Goal: Task Accomplishment & Management: Manage account settings

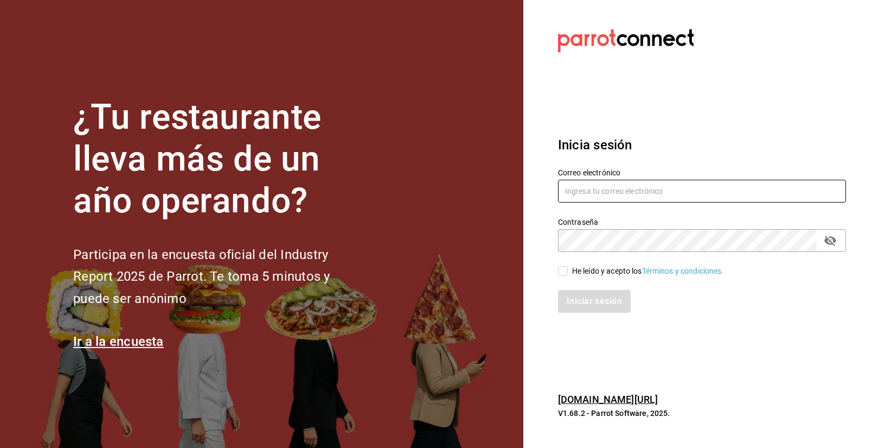
click at [639, 187] on input "text" at bounding box center [702, 191] width 288 height 23
type input "g"
paste input "goys@bistro.com"
type input "goys@bistro.com"
click at [592, 270] on div "He leído y acepto los Términos y condiciones." at bounding box center [648, 270] width 152 height 11
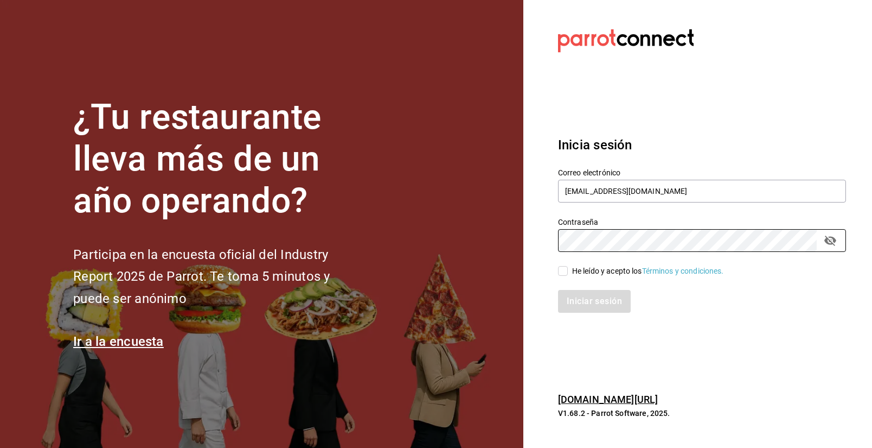
click at [568, 270] on input "He leído y acepto los Términos y condiciones." at bounding box center [563, 271] width 10 height 10
checkbox input "true"
click at [577, 296] on button "Iniciar sesión" at bounding box center [595, 301] width 74 height 23
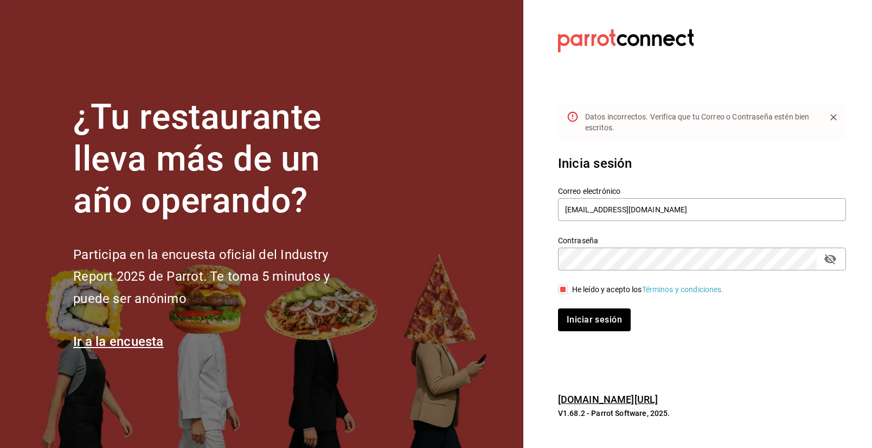
click at [838, 262] on button "passwordField" at bounding box center [830, 259] width 18 height 18
click at [598, 326] on button "Iniciar sesión" at bounding box center [595, 319] width 74 height 23
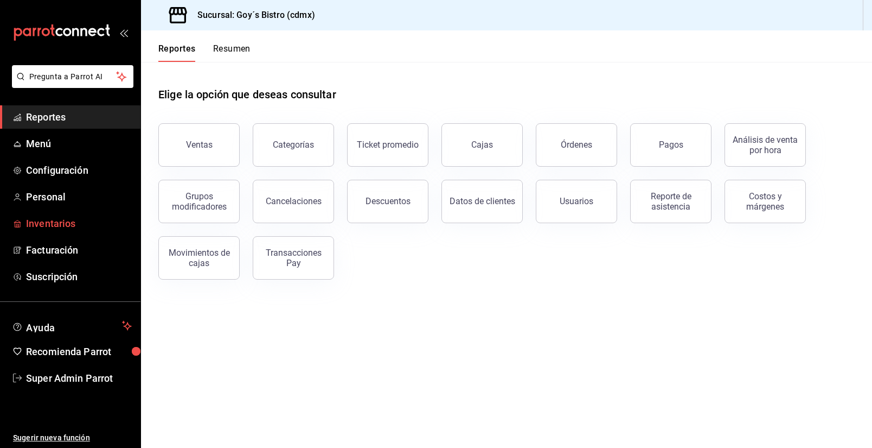
click at [63, 220] on span "Inventarios" at bounding box center [79, 223] width 106 height 15
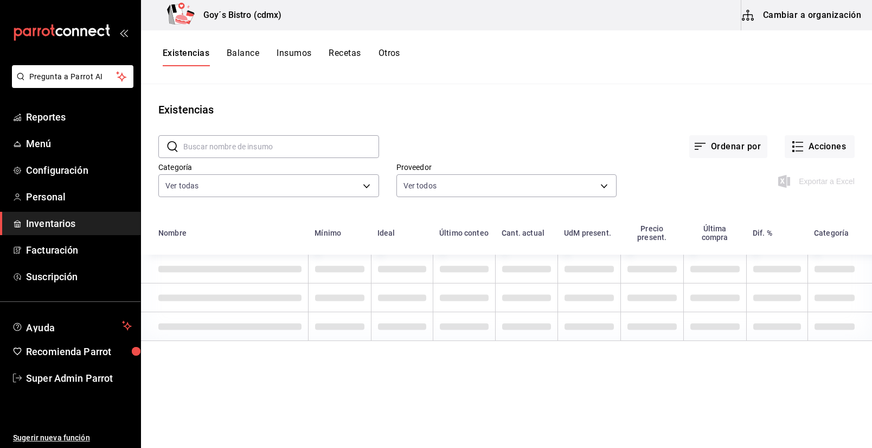
click at [284, 54] on button "Insumos" at bounding box center [294, 57] width 35 height 18
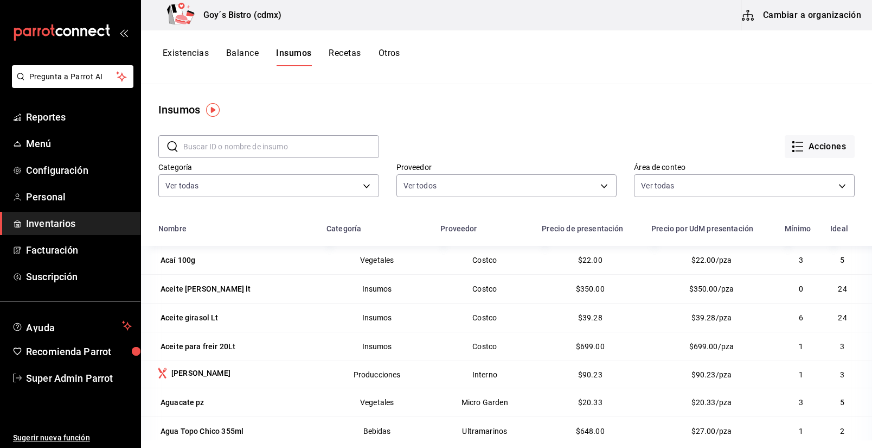
click at [836, 16] on button "Cambiar a organización" at bounding box center [803, 15] width 122 height 30
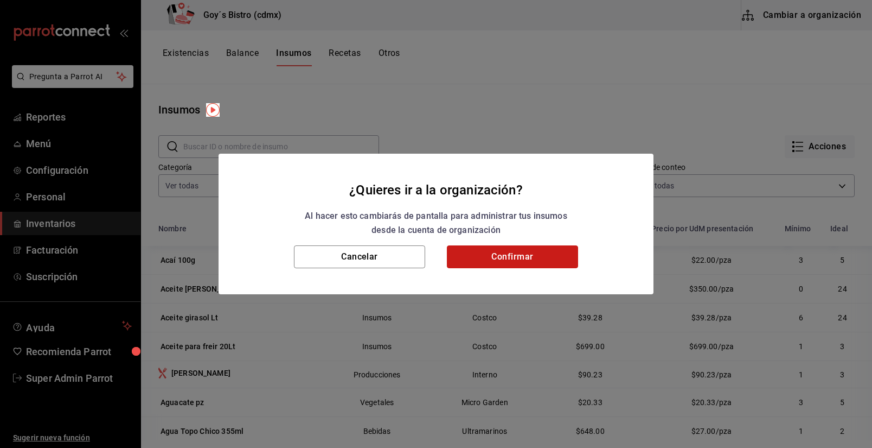
click at [501, 253] on button "Confirmar" at bounding box center [512, 256] width 131 height 23
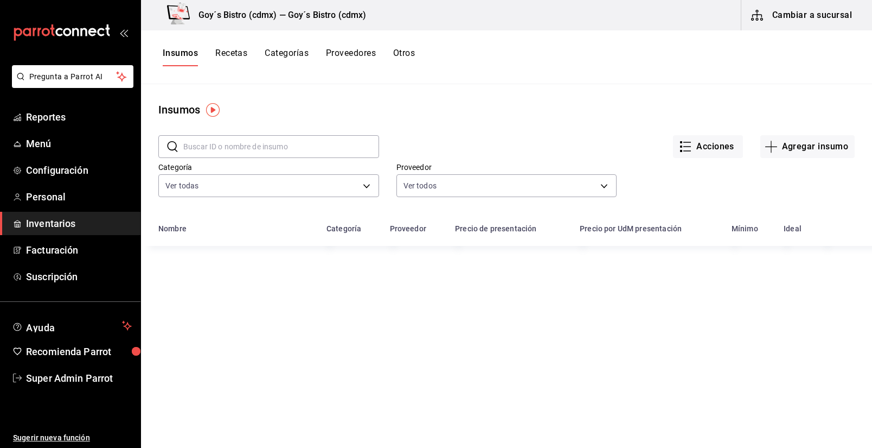
click at [225, 48] on button "Recetas" at bounding box center [231, 57] width 32 height 18
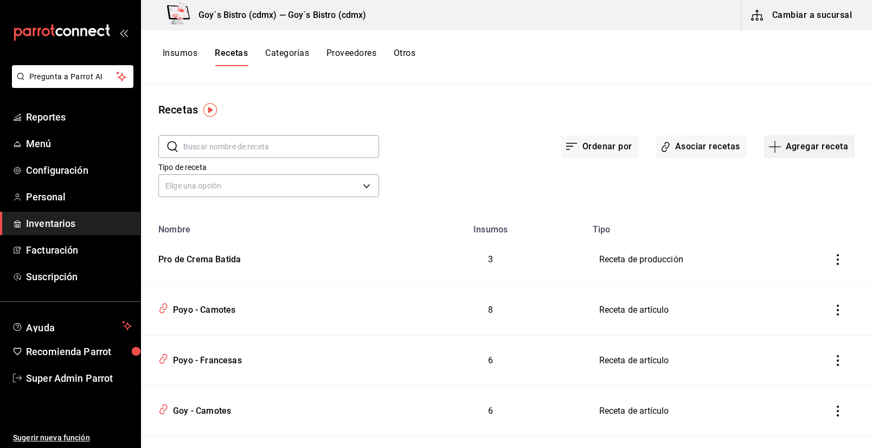
click at [805, 149] on button "Agregar receta" at bounding box center [809, 146] width 91 height 23
click at [808, 241] on li "Receta de producción" at bounding box center [809, 234] width 109 height 29
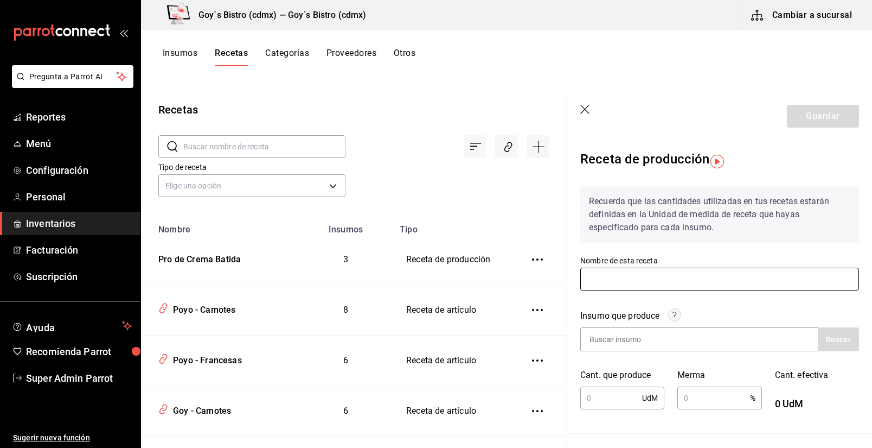
click at [592, 289] on input "text" at bounding box center [720, 278] width 279 height 23
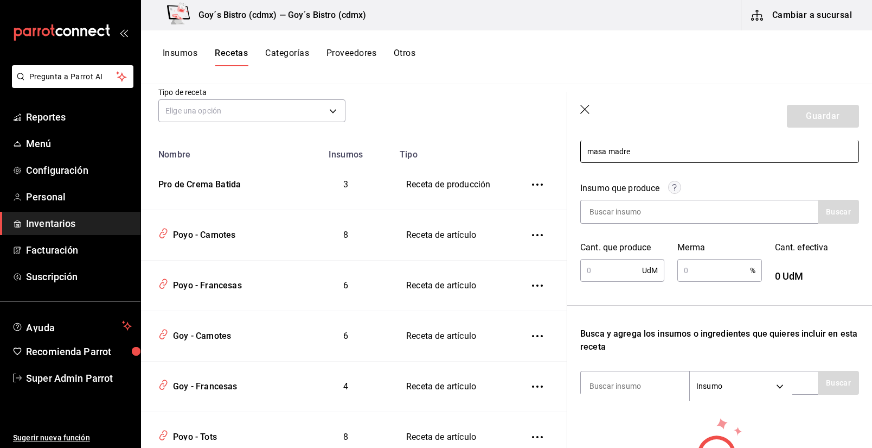
scroll to position [71, 0]
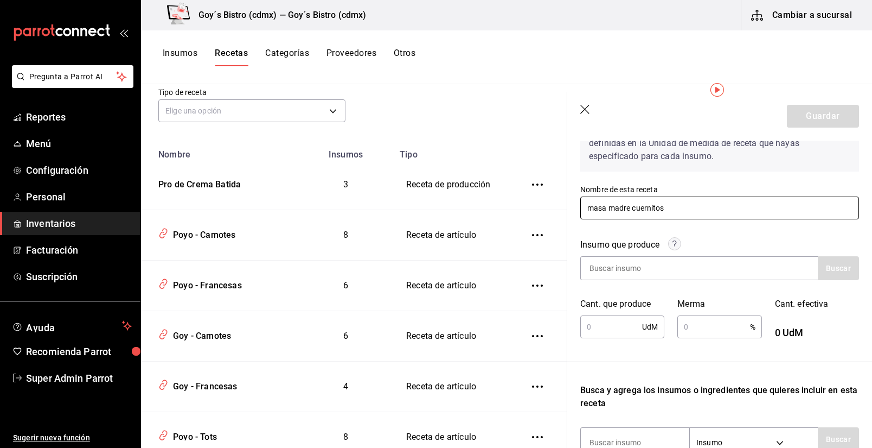
type input "masa madre cuernitos"
click at [642, 271] on input at bounding box center [635, 268] width 109 height 23
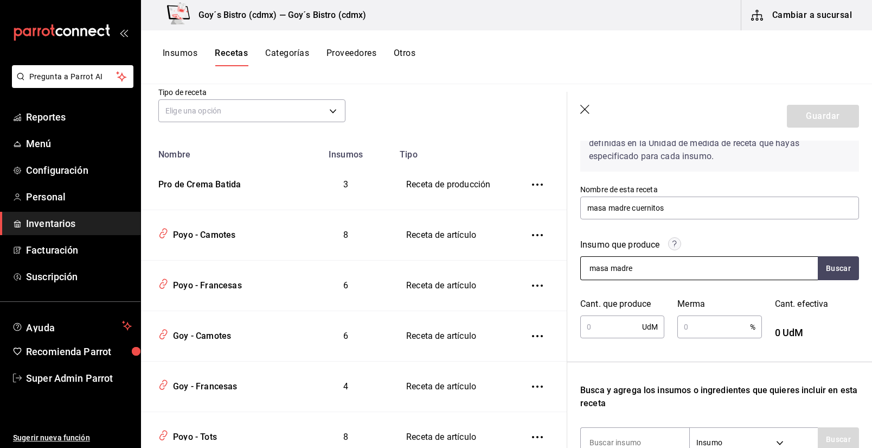
scroll to position [122, 0]
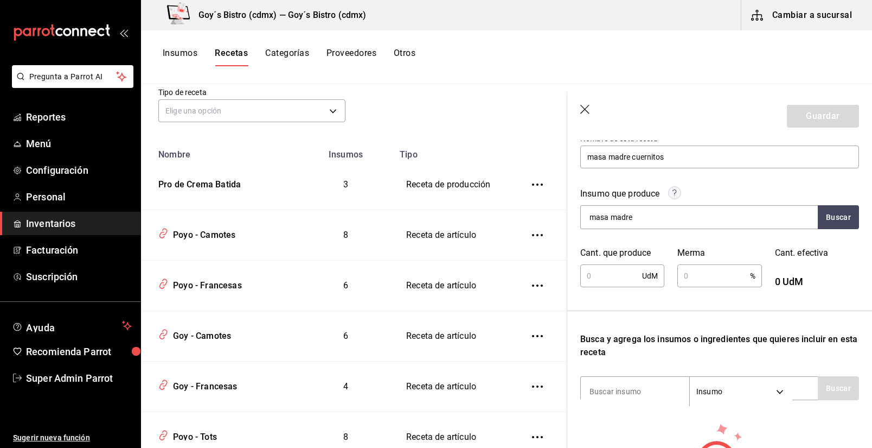
type input "masa madre"
click at [620, 269] on input "text" at bounding box center [612, 276] width 62 height 22
type input "5"
click at [721, 277] on input "text" at bounding box center [714, 276] width 72 height 22
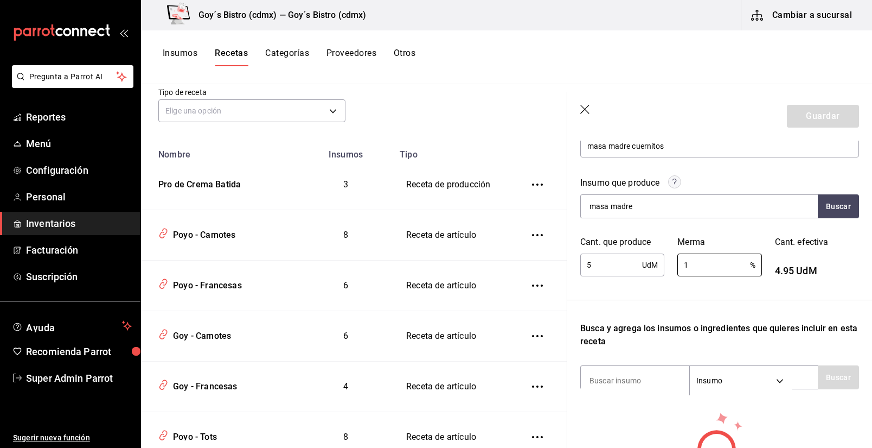
scroll to position [125, 0]
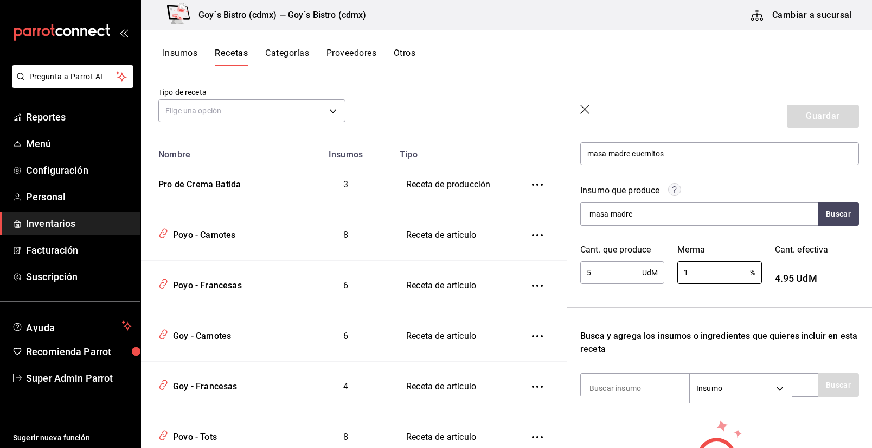
type input "1"
click at [179, 55] on button "Insumos" at bounding box center [180, 57] width 35 height 18
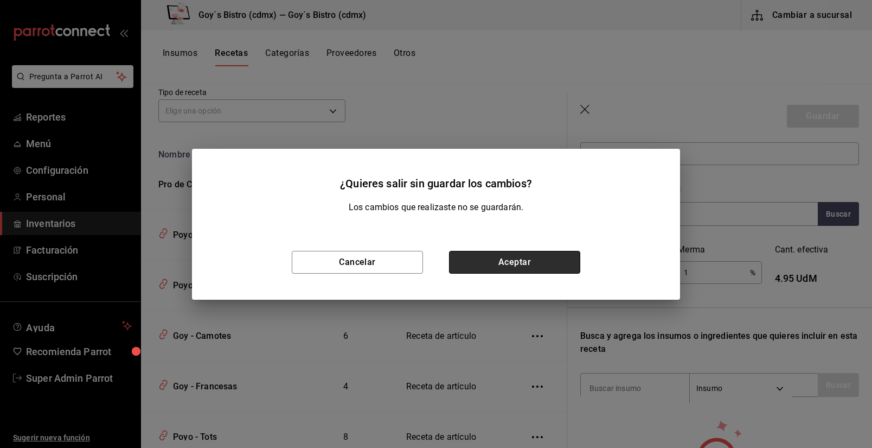
click at [524, 259] on button "Aceptar" at bounding box center [514, 262] width 131 height 23
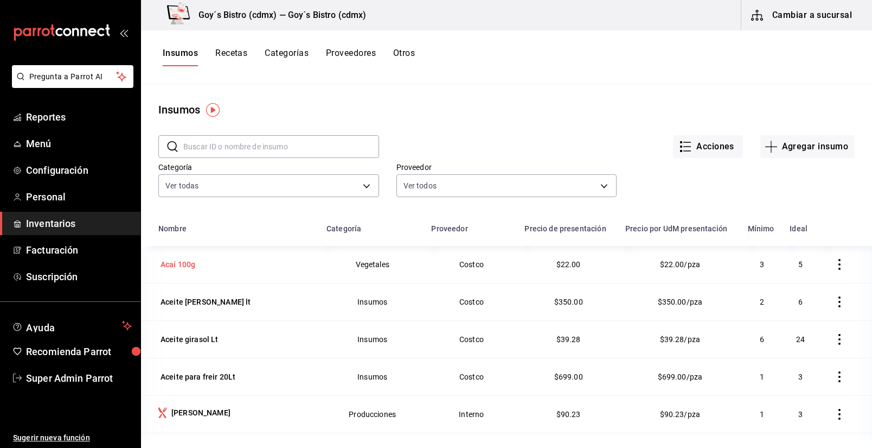
click at [186, 264] on div "Acaí 100g" at bounding box center [178, 264] width 35 height 11
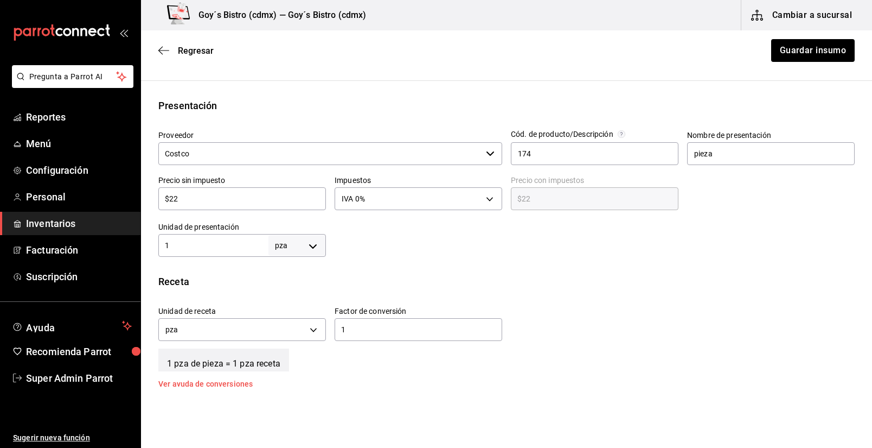
scroll to position [193, 0]
click at [197, 205] on input "$22" at bounding box center [242, 200] width 168 height 13
click at [200, 206] on input "$22" at bounding box center [242, 200] width 168 height 13
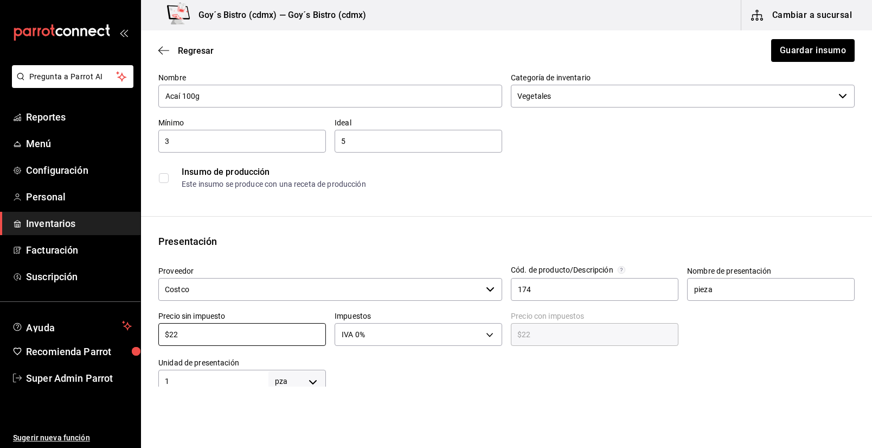
scroll to position [58, 0]
click at [233, 335] on input "$22" at bounding box center [242, 335] width 168 height 13
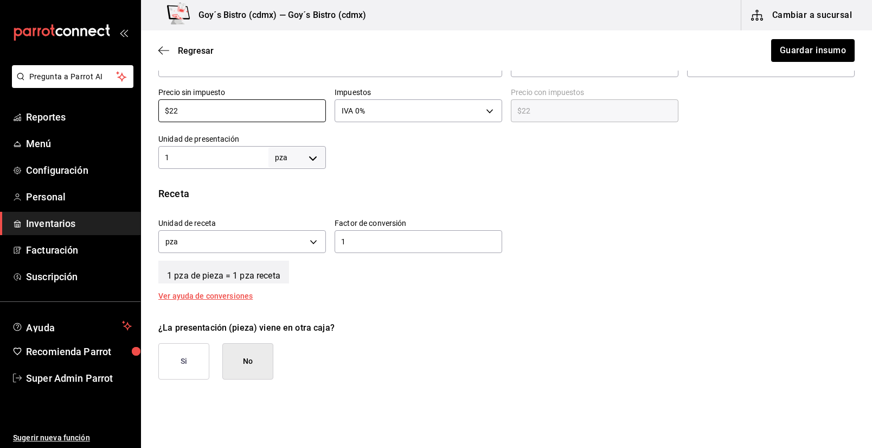
scroll to position [174, 0]
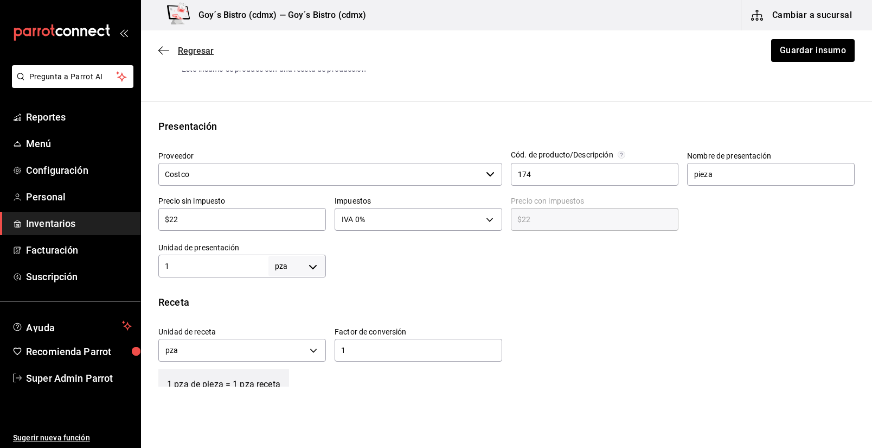
click at [194, 47] on span "Regresar" at bounding box center [196, 51] width 36 height 10
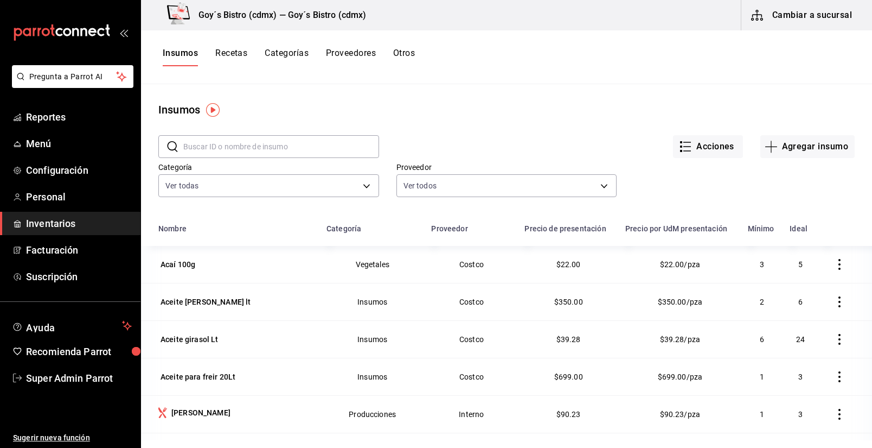
click at [237, 52] on button "Recetas" at bounding box center [231, 57] width 32 height 18
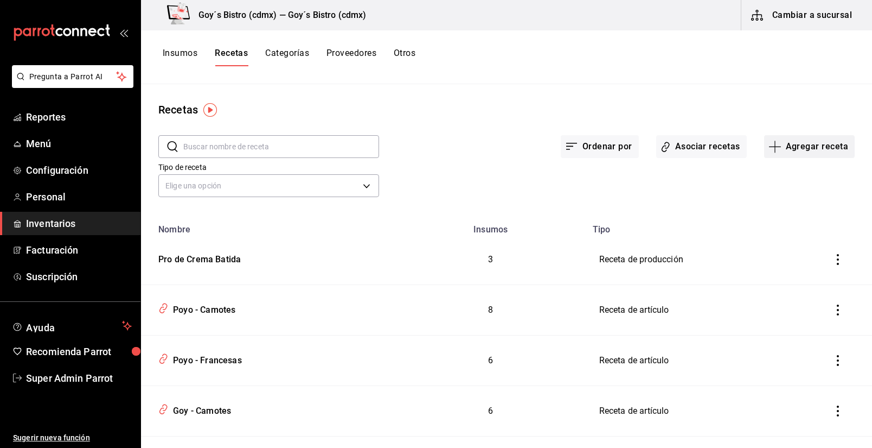
click at [812, 149] on button "Agregar receta" at bounding box center [809, 146] width 91 height 23
click at [800, 233] on span "Receta de producción" at bounding box center [809, 233] width 91 height 11
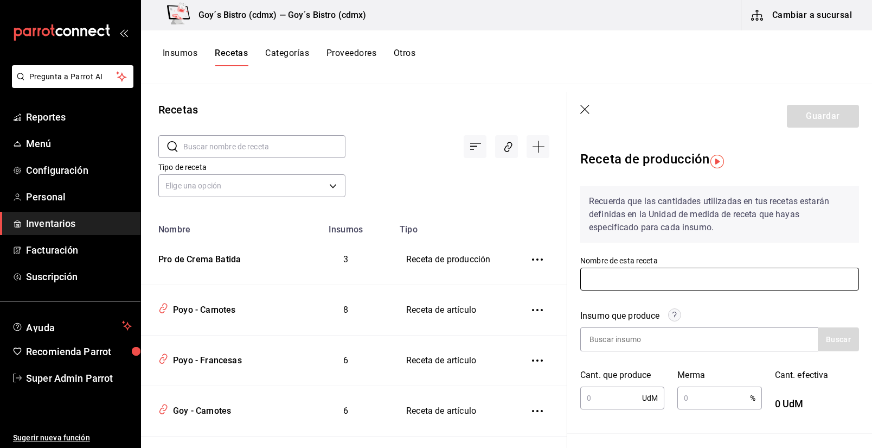
click at [654, 278] on input "text" at bounding box center [720, 278] width 279 height 23
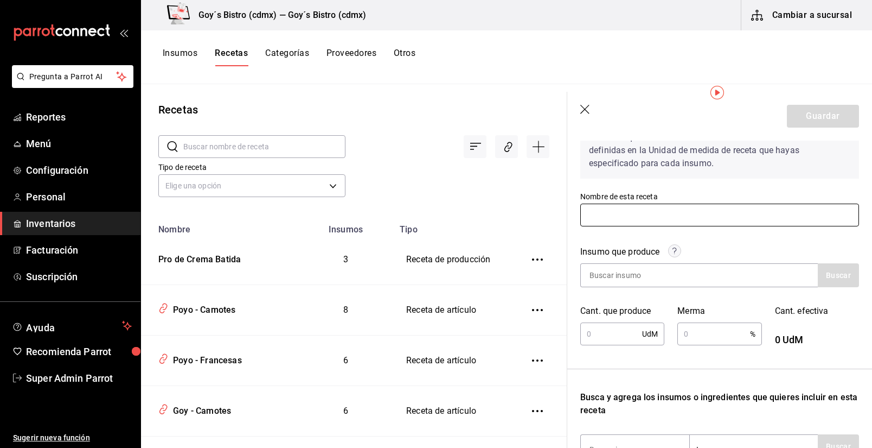
scroll to position [69, 0]
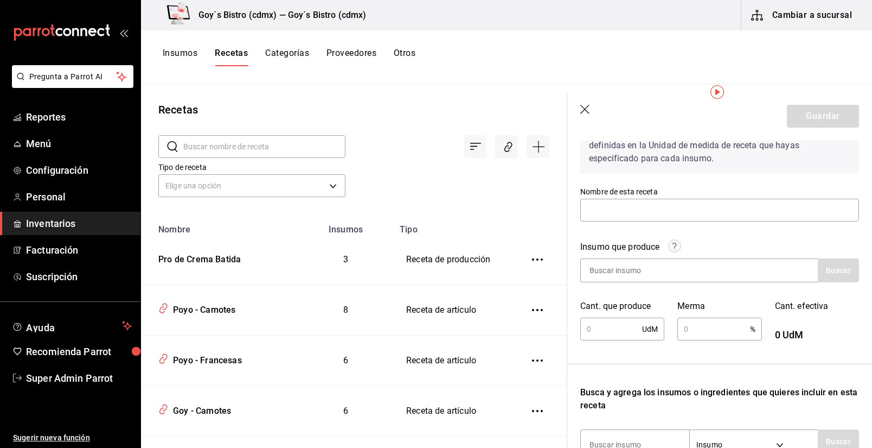
click at [654, 325] on div "UdM ​" at bounding box center [623, 328] width 84 height 23
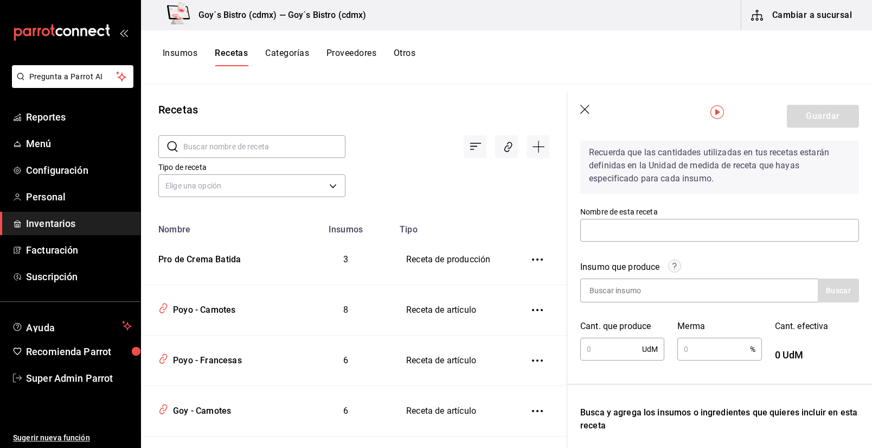
scroll to position [112, 0]
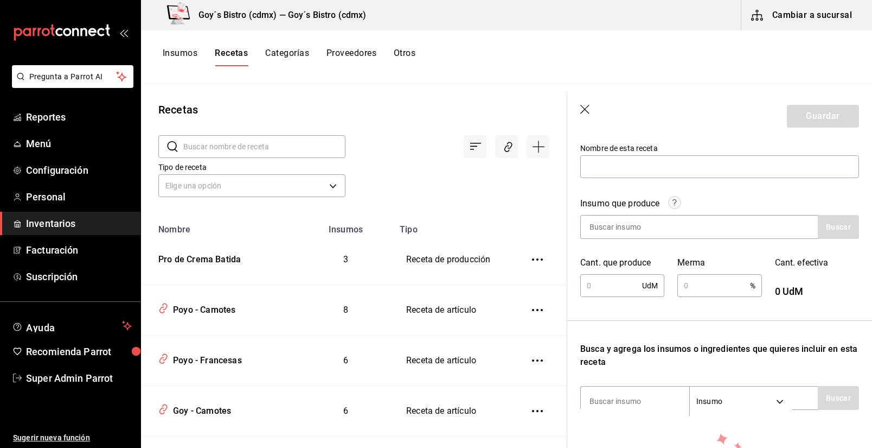
click at [615, 284] on input "text" at bounding box center [612, 286] width 62 height 22
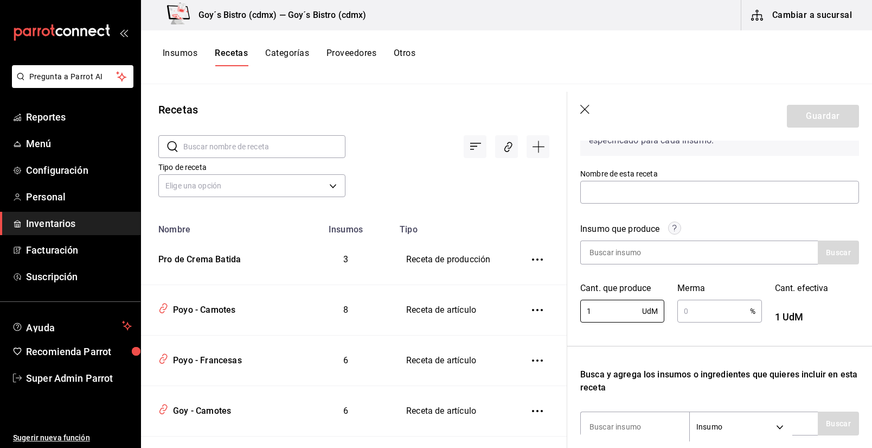
scroll to position [86, 0]
type input "1"
type input "5"
click at [700, 318] on input "text" at bounding box center [714, 312] width 72 height 22
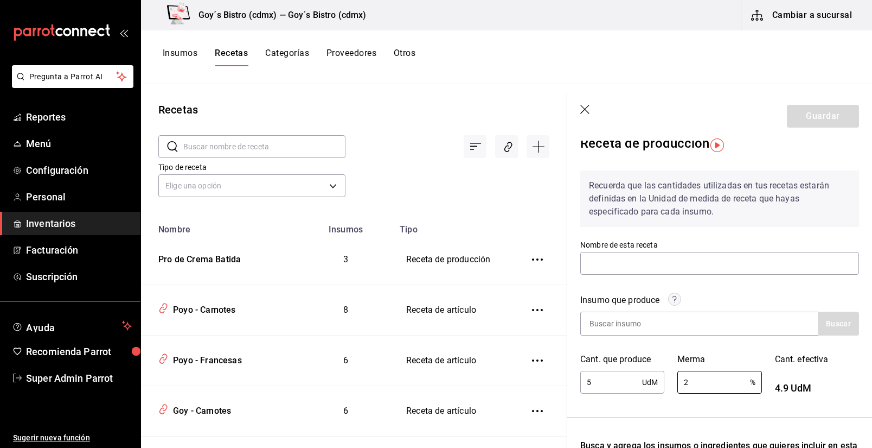
scroll to position [25, 0]
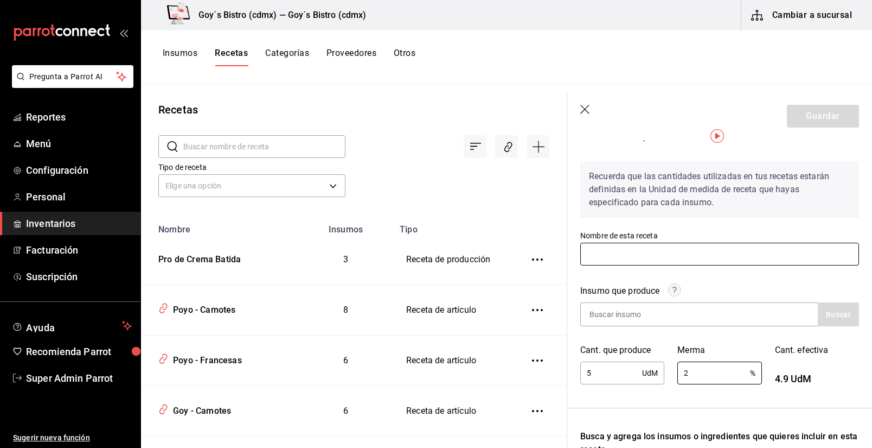
type input "2"
click at [632, 258] on input "text" at bounding box center [720, 254] width 279 height 23
type input "MAsa para pizzas"
click at [664, 311] on input at bounding box center [635, 314] width 109 height 23
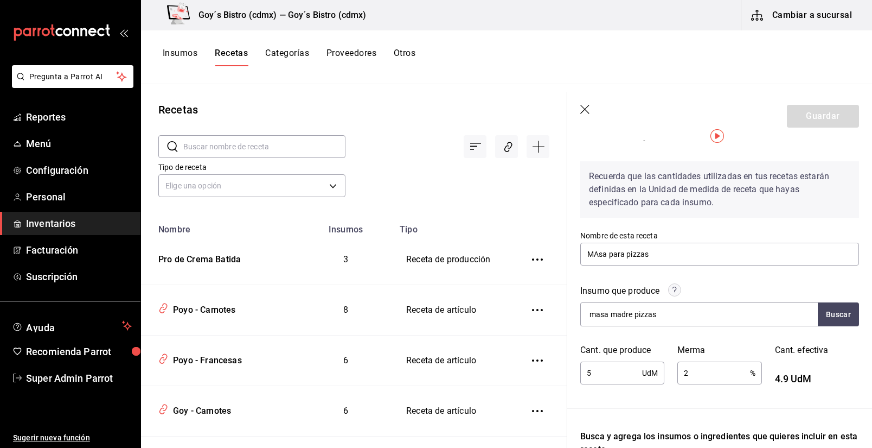
type input "masa madre pizzas"
click at [696, 252] on input "MAsa para pizzas" at bounding box center [720, 254] width 279 height 23
click at [702, 313] on div "masa madre pizzas" at bounding box center [700, 314] width 238 height 24
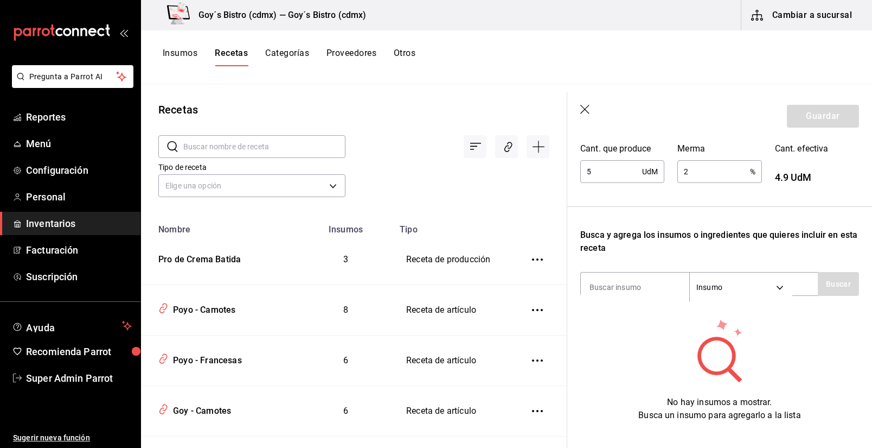
scroll to position [232, 0]
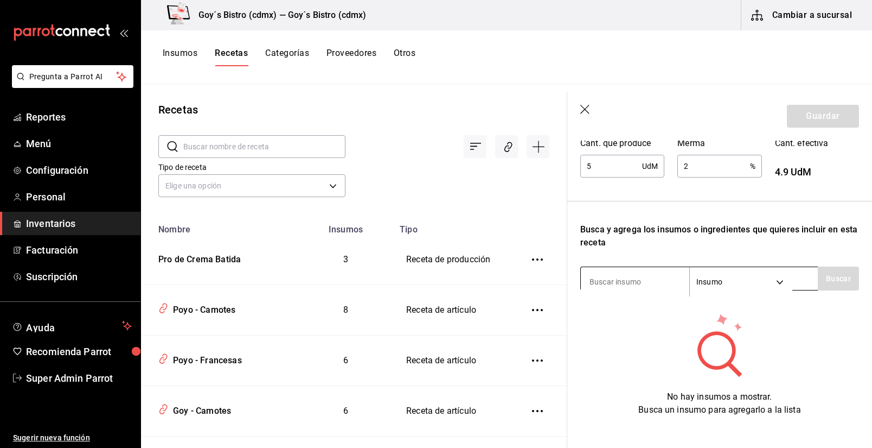
click at [623, 285] on input at bounding box center [635, 281] width 109 height 23
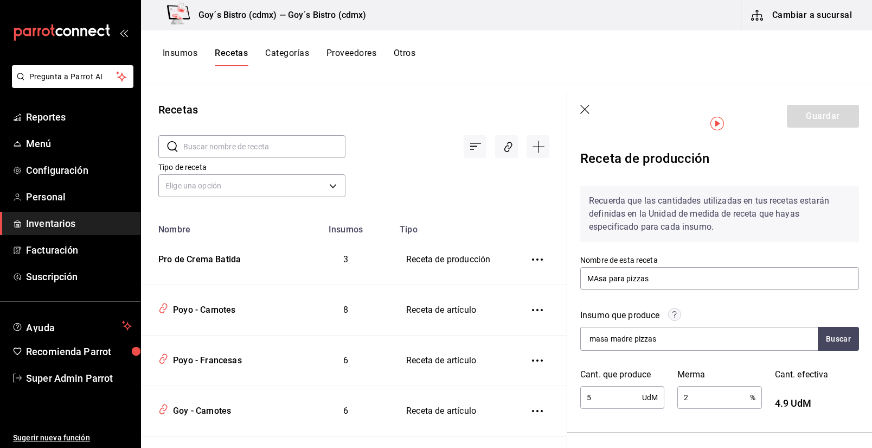
scroll to position [0, 0]
click at [587, 107] on icon "button" at bounding box center [586, 110] width 11 height 11
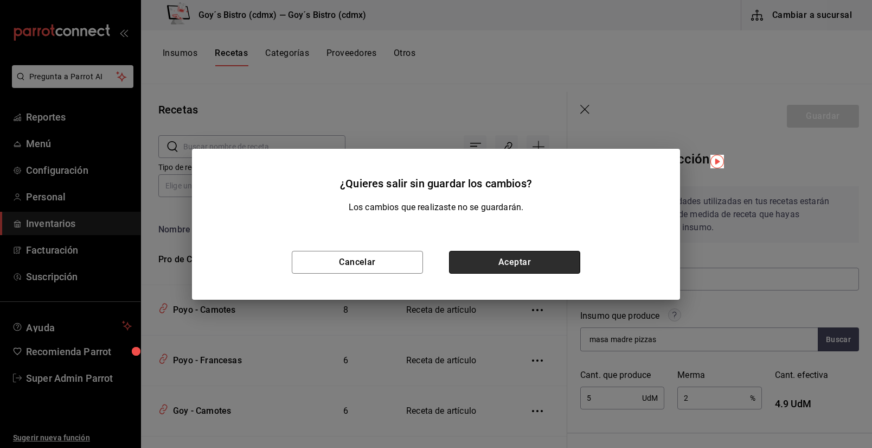
click at [500, 262] on button "Aceptar" at bounding box center [514, 262] width 131 height 23
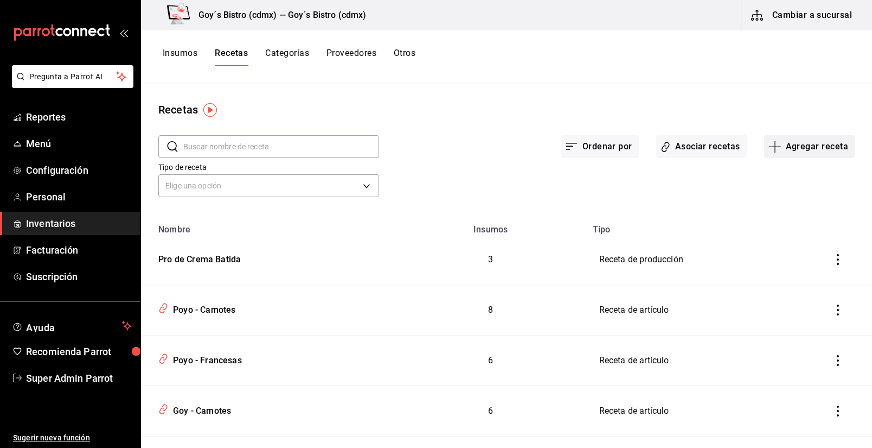
click at [799, 152] on button "Agregar receta" at bounding box center [809, 146] width 91 height 23
click at [788, 203] on span "Subreceta" at bounding box center [809, 205] width 91 height 11
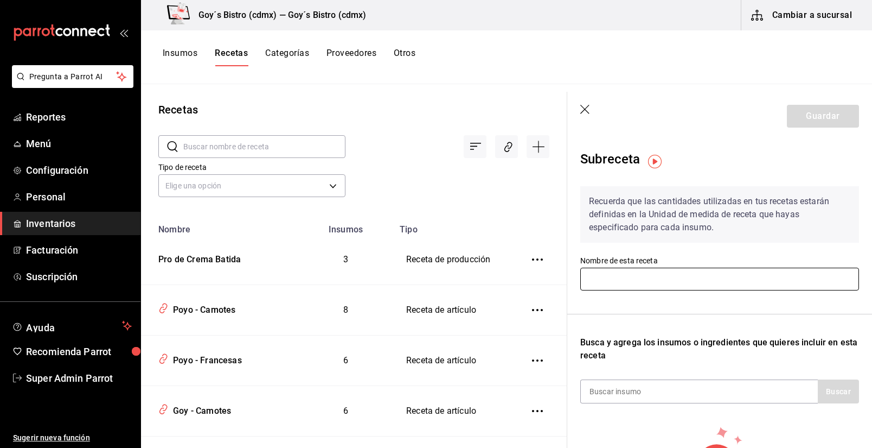
click at [635, 276] on input "text" at bounding box center [720, 278] width 279 height 23
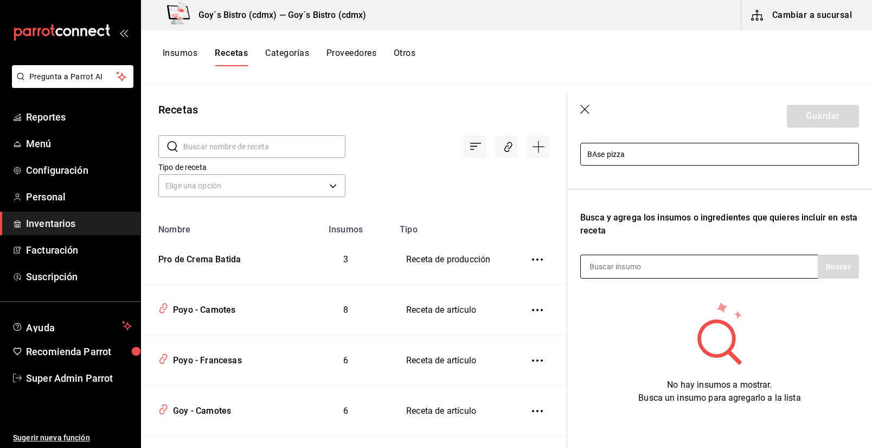
type input "BAse pizza"
click at [607, 259] on input at bounding box center [635, 266] width 109 height 23
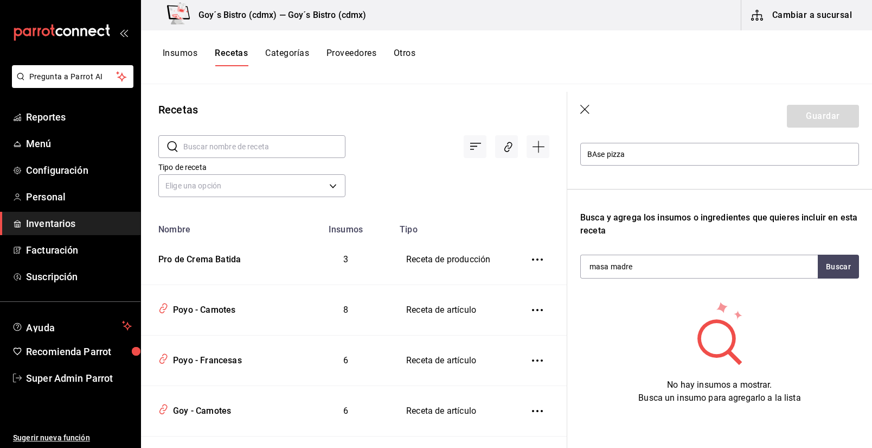
type input "masa madre"
click at [584, 109] on icon "button" at bounding box center [585, 109] width 9 height 9
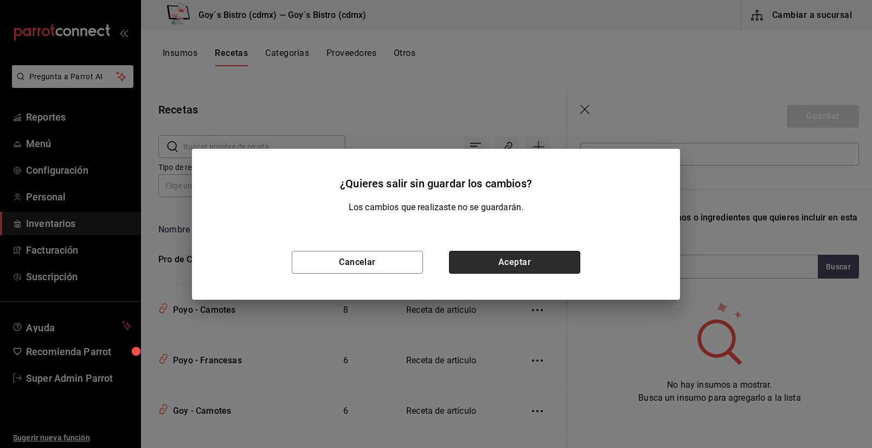
click at [500, 260] on button "Aceptar" at bounding box center [514, 262] width 131 height 23
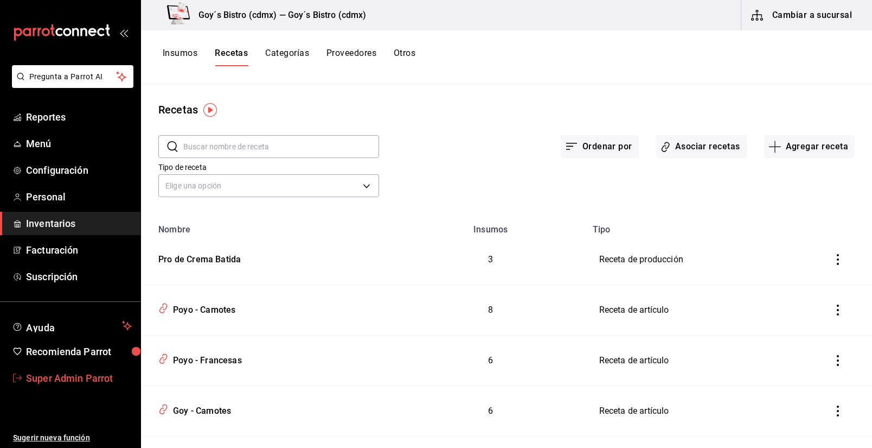
click at [27, 369] on link "Super Admin Parrot" at bounding box center [70, 377] width 141 height 23
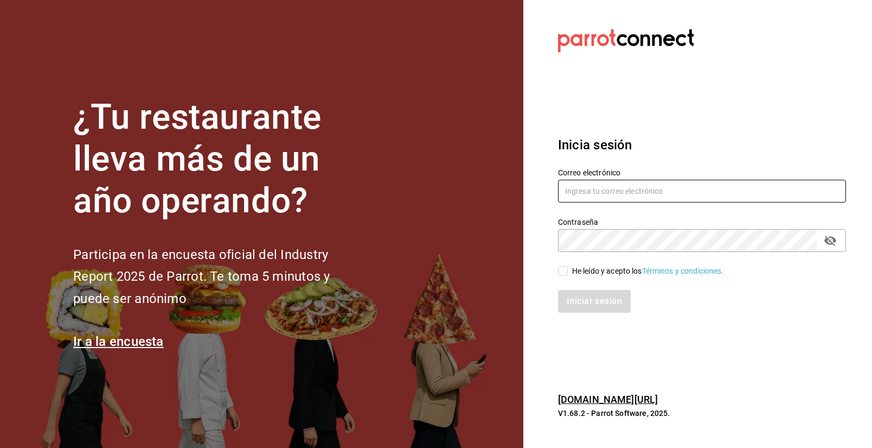
click at [642, 189] on input "text" at bounding box center [702, 191] width 288 height 23
paste input "[EMAIL_ADDRESS][PERSON_NAME][DOMAIN_NAME]"
type input "[EMAIL_ADDRESS][PERSON_NAME][DOMAIN_NAME]"
click at [585, 267] on div "He leído y acepto los Términos y condiciones." at bounding box center [648, 270] width 152 height 11
click at [568, 267] on input "He leído y acepto los Términos y condiciones." at bounding box center [563, 271] width 10 height 10
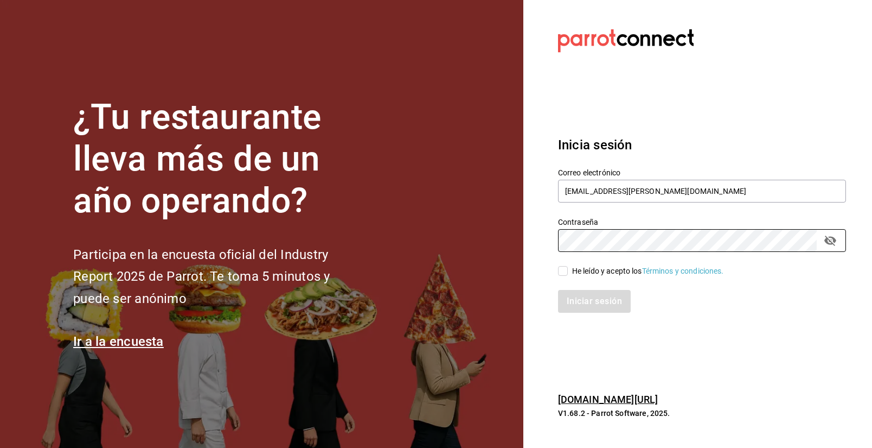
checkbox input "true"
drag, startPoint x: 834, startPoint y: 250, endPoint x: 832, endPoint y: 245, distance: 5.6
click at [832, 245] on div "Contraseña" at bounding box center [702, 240] width 288 height 23
click at [832, 245] on icon "passwordField" at bounding box center [830, 240] width 13 height 13
click at [571, 307] on button "Iniciar sesión" at bounding box center [595, 301] width 74 height 23
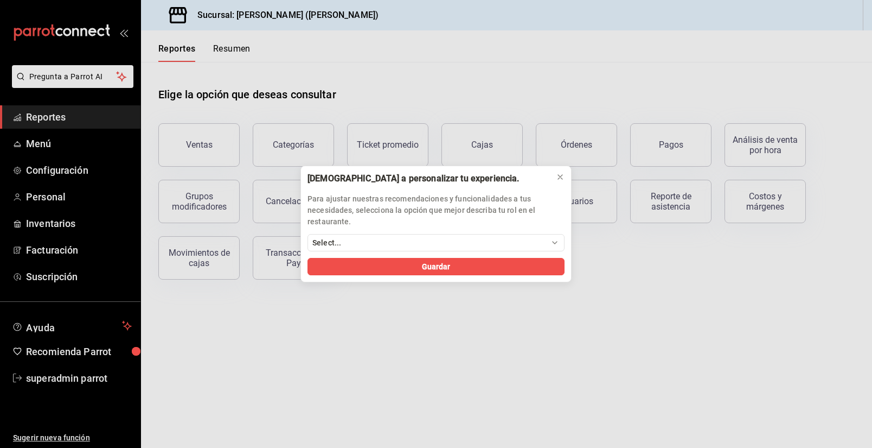
click at [61, 222] on div "[DEMOGRAPHIC_DATA] a personalizar tu experiencia. Para ajustar nuestras recomen…" at bounding box center [436, 224] width 872 height 448
drag, startPoint x: 396, startPoint y: 277, endPoint x: 555, endPoint y: 173, distance: 190.1
click at [555, 173] on div "[DEMOGRAPHIC_DATA] a personalizar tu experiencia. Para ajustar nuestras recomen…" at bounding box center [436, 223] width 271 height 117
click at [555, 173] on button at bounding box center [560, 176] width 17 height 17
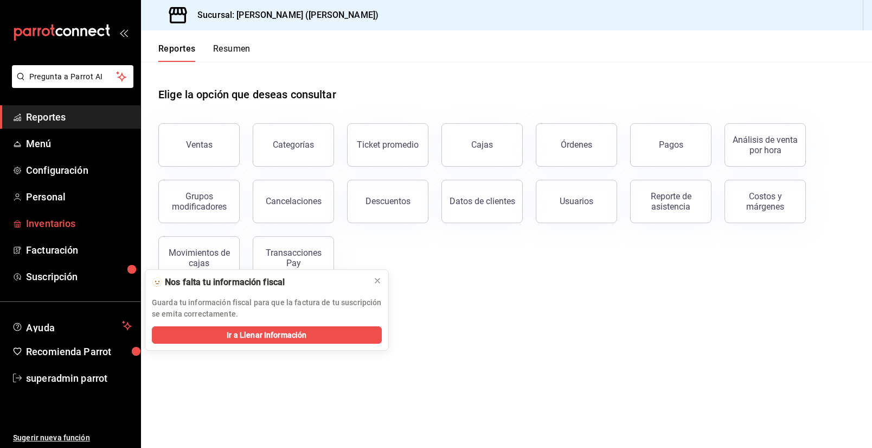
click at [54, 229] on span "Inventarios" at bounding box center [79, 223] width 106 height 15
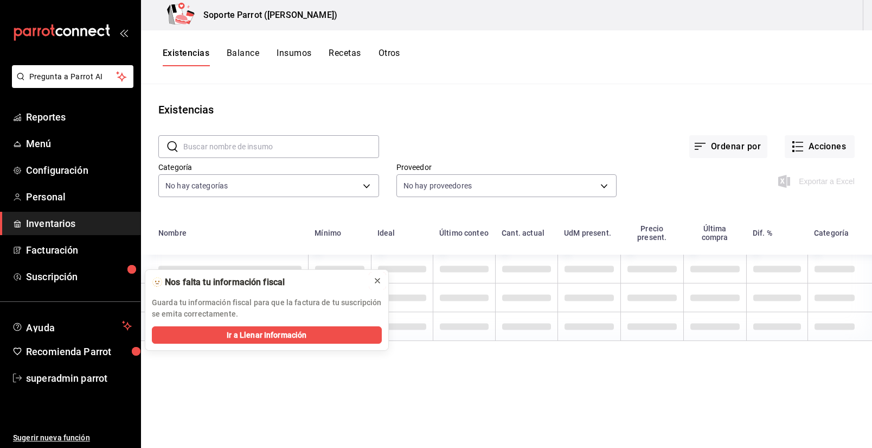
click at [375, 279] on icon at bounding box center [377, 280] width 9 height 9
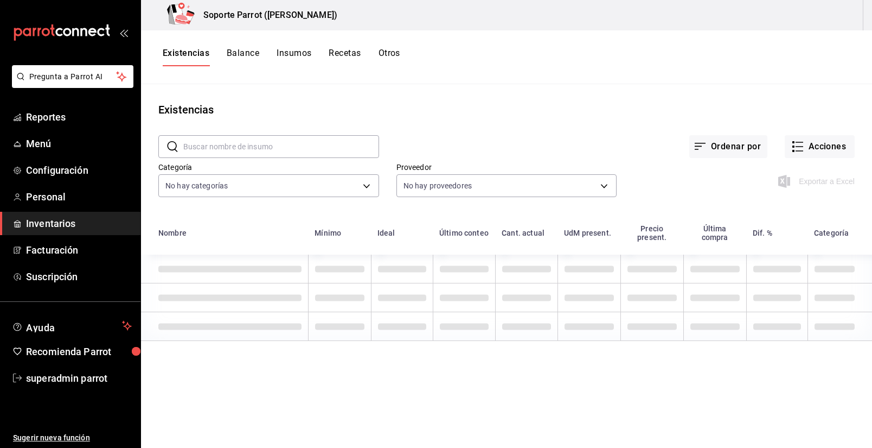
click at [339, 50] on button "Recetas" at bounding box center [345, 57] width 32 height 18
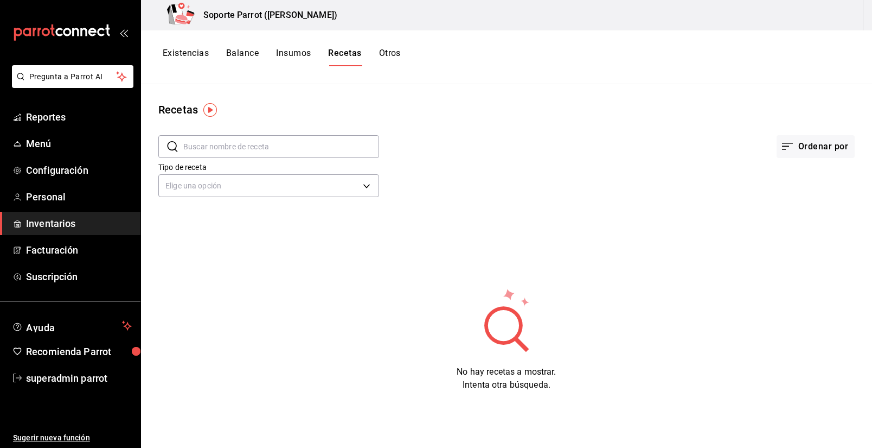
click at [181, 48] on button "Existencias" at bounding box center [186, 57] width 46 height 18
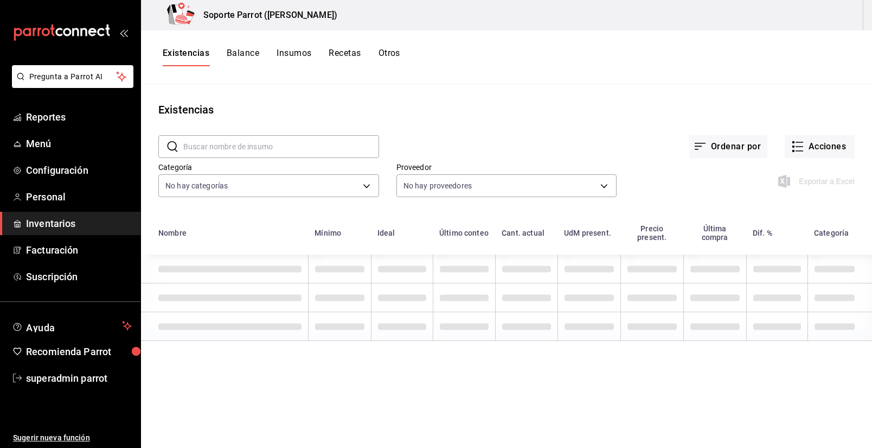
click at [234, 57] on button "Balance" at bounding box center [243, 57] width 33 height 18
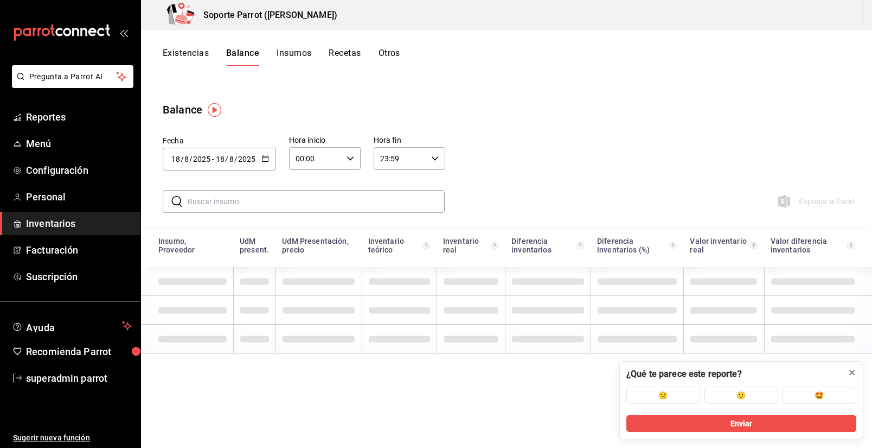
click at [857, 372] on button at bounding box center [852, 372] width 17 height 17
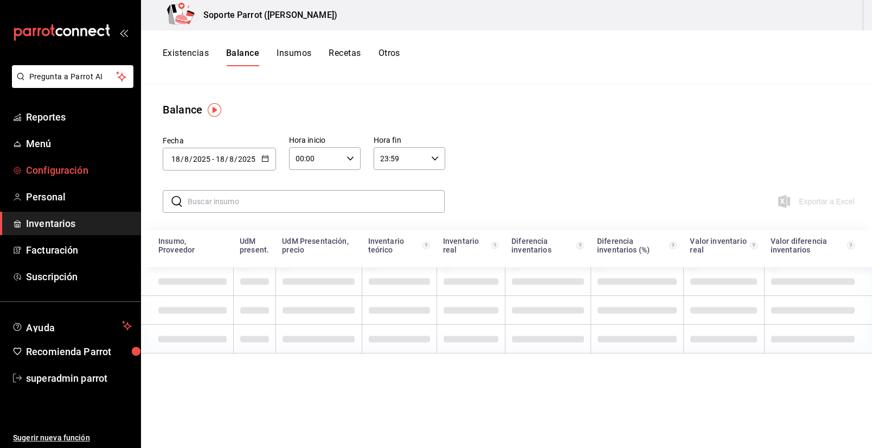
click at [63, 170] on span "Configuración" at bounding box center [79, 170] width 106 height 15
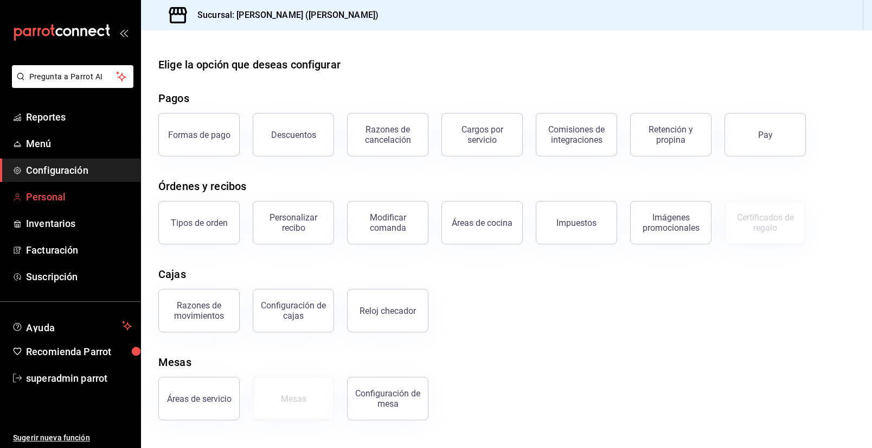
click at [67, 189] on link "Personal" at bounding box center [70, 196] width 141 height 23
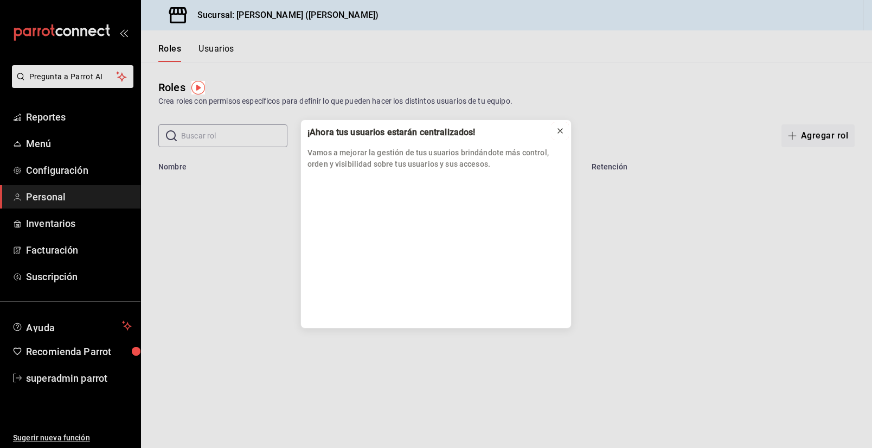
click at [560, 133] on icon at bounding box center [560, 130] width 9 height 9
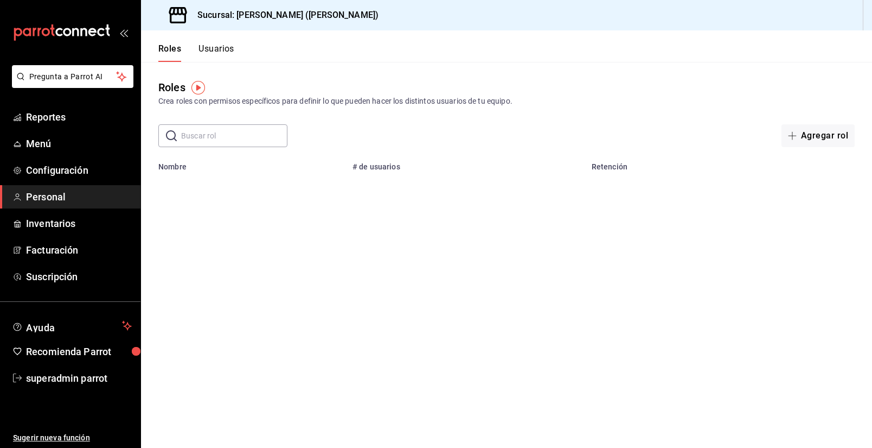
click at [212, 133] on input "text" at bounding box center [234, 136] width 106 height 22
click at [216, 47] on button "Usuarios" at bounding box center [217, 52] width 36 height 18
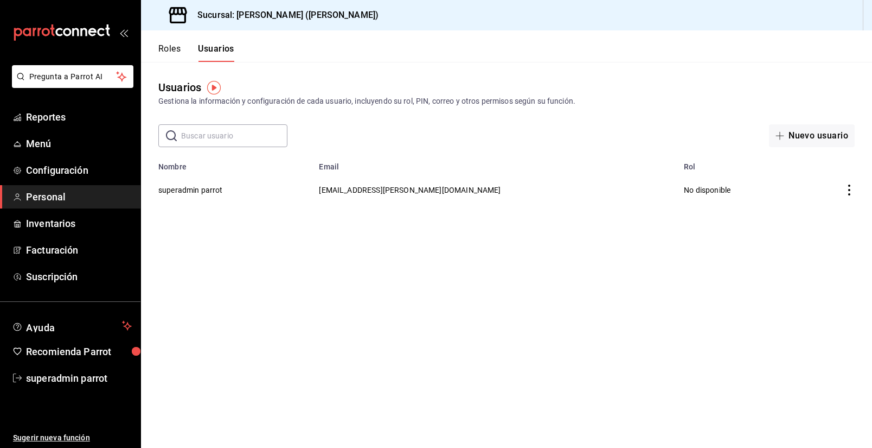
click at [219, 135] on input "text" at bounding box center [234, 136] width 106 height 22
click at [184, 190] on button "superadmin parrot" at bounding box center [190, 189] width 65 height 11
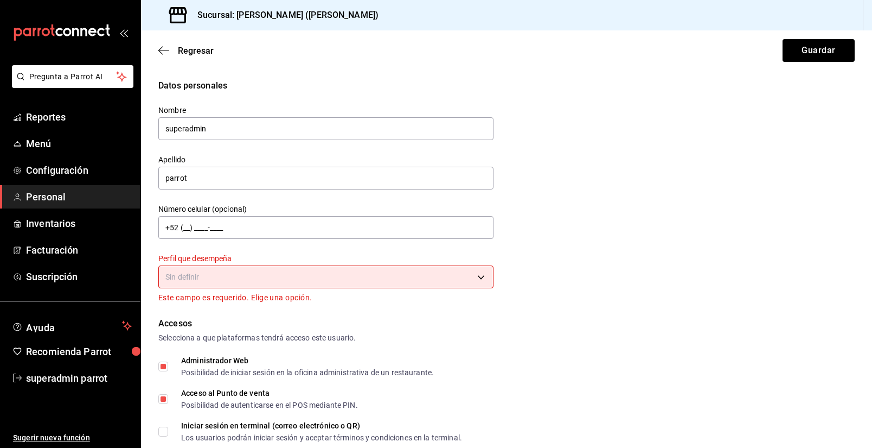
click at [245, 281] on body "Pregunta a Parrot AI Reportes Menú Configuración Personal Inventarios Facturaci…" at bounding box center [436, 224] width 872 height 448
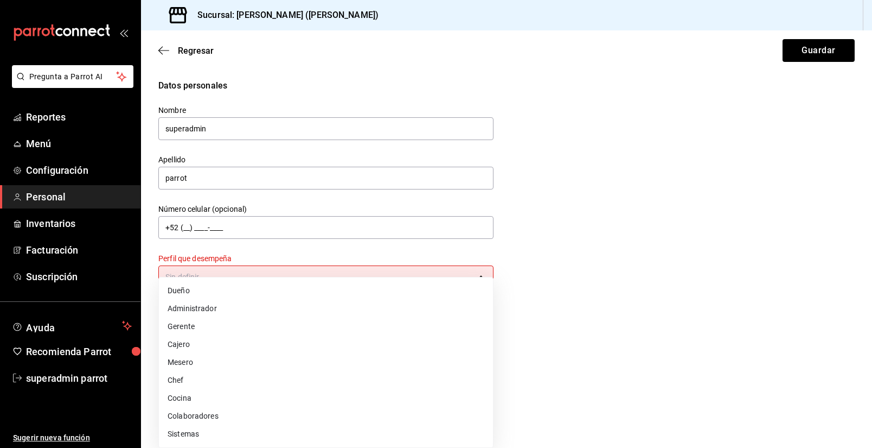
click at [225, 293] on li "Dueño" at bounding box center [326, 291] width 334 height 18
type input "OWNER"
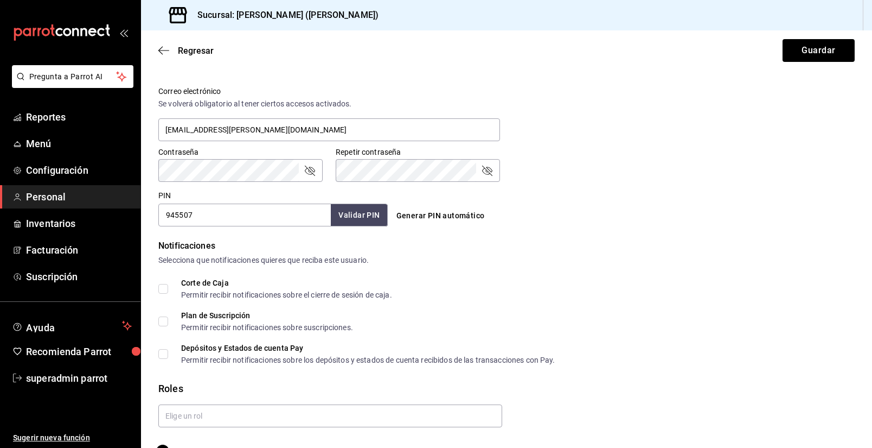
scroll to position [419, 0]
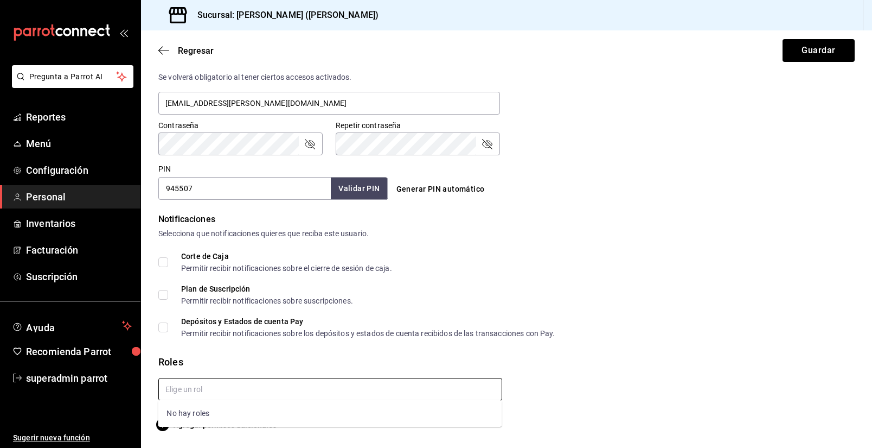
click at [245, 398] on input "text" at bounding box center [330, 389] width 344 height 23
click at [292, 343] on form "Datos personales Nombre superadmin Apellido parrot Número celular (opcional) +5…" at bounding box center [506, 45] width 697 height 770
click at [160, 421] on icon "button" at bounding box center [162, 424] width 13 height 13
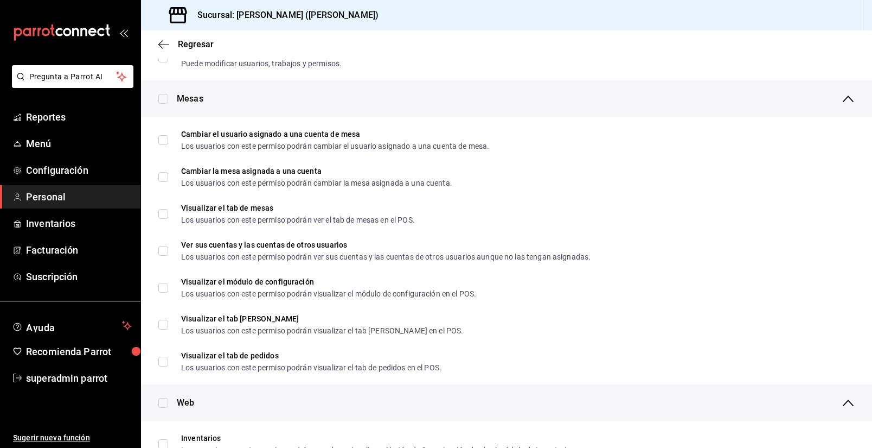
scroll to position [0, 0]
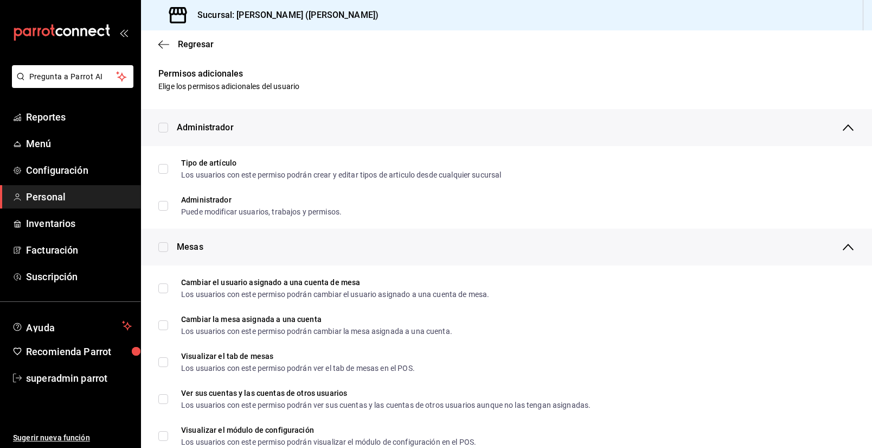
click at [167, 124] on input "checkbox" at bounding box center [163, 128] width 10 height 10
checkbox input "true"
click at [162, 244] on input "checkbox" at bounding box center [163, 247] width 10 height 10
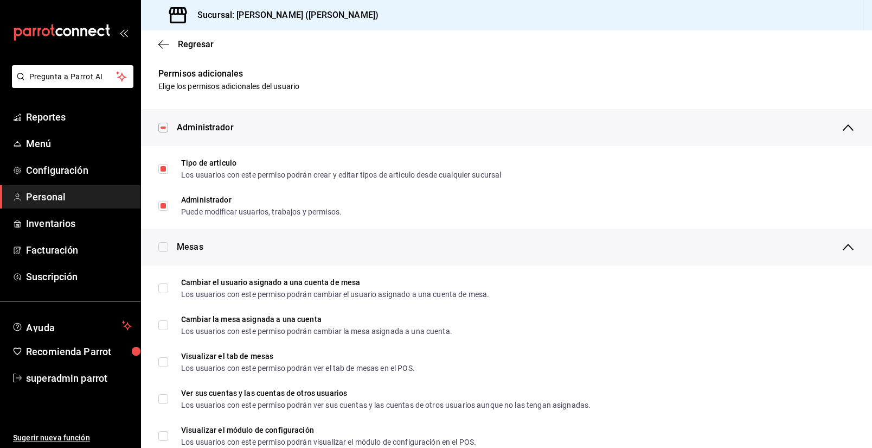
checkbox input "true"
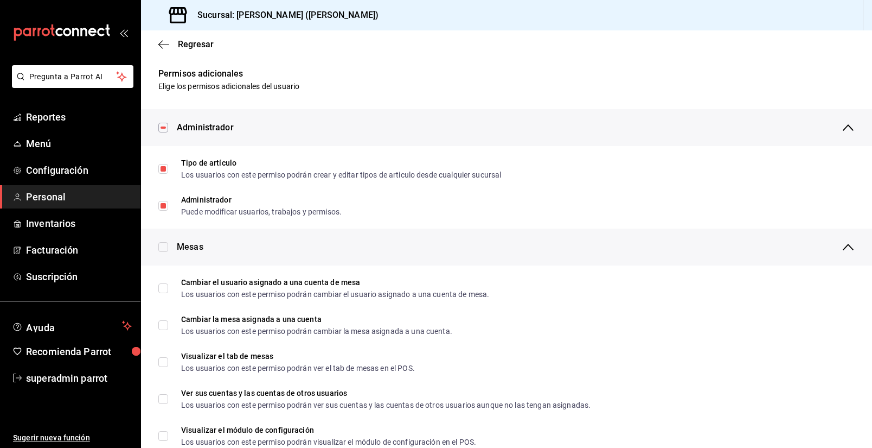
checkbox input "true"
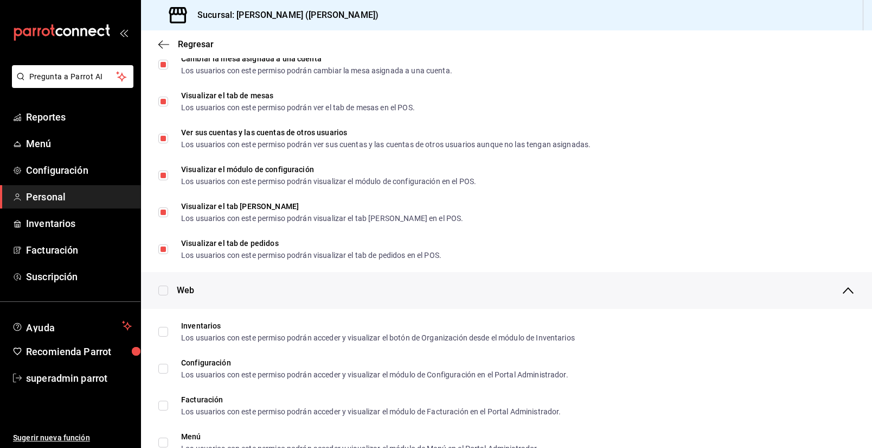
scroll to position [366, 0]
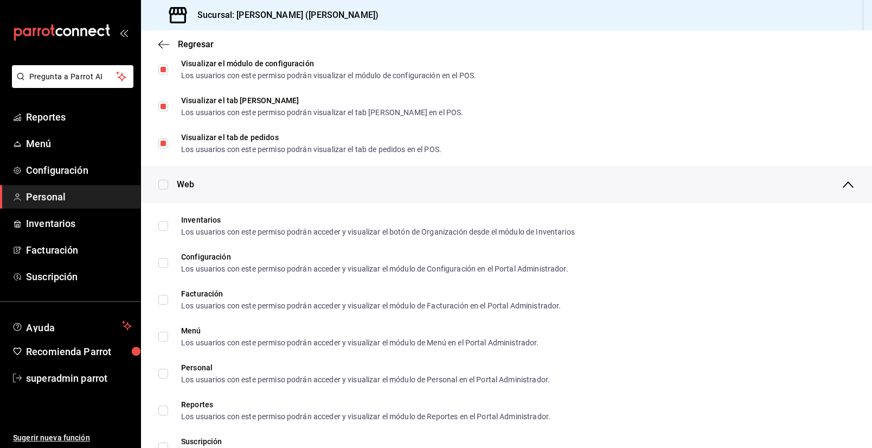
click at [167, 184] on input "checkbox" at bounding box center [163, 185] width 10 height 10
checkbox input "true"
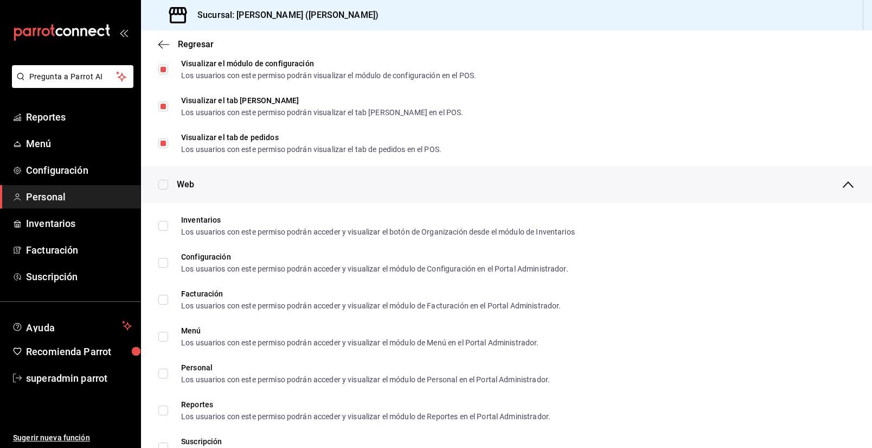
checkbox input "true"
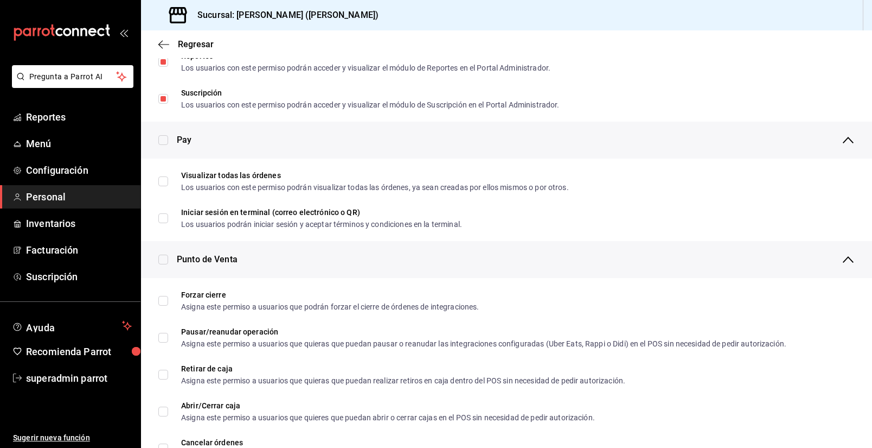
scroll to position [715, 0]
click at [167, 139] on input "checkbox" at bounding box center [163, 140] width 10 height 10
checkbox input "true"
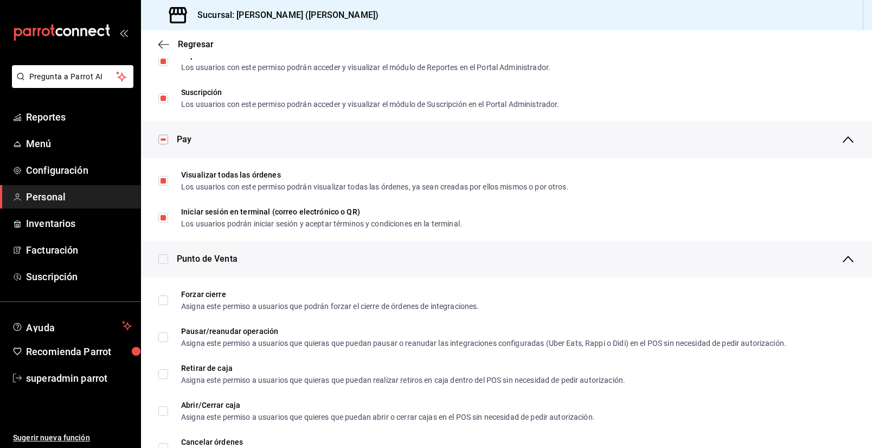
checkbox input "true"
click at [165, 257] on input "checkbox" at bounding box center [163, 259] width 10 height 10
checkbox input "true"
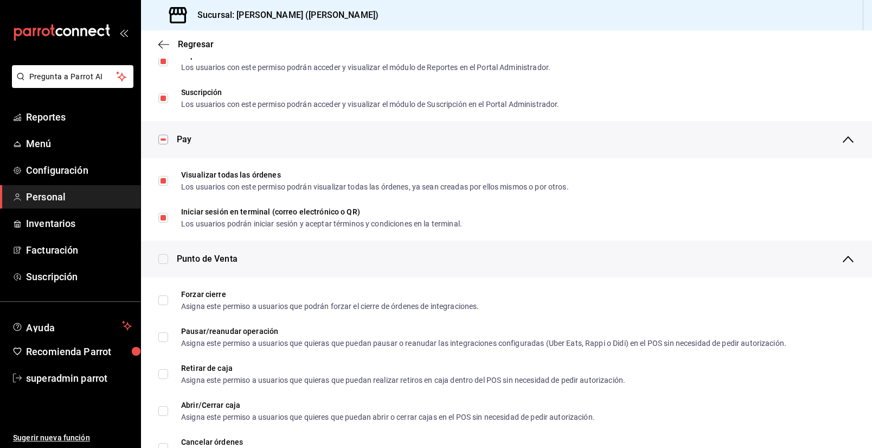
checkbox input "true"
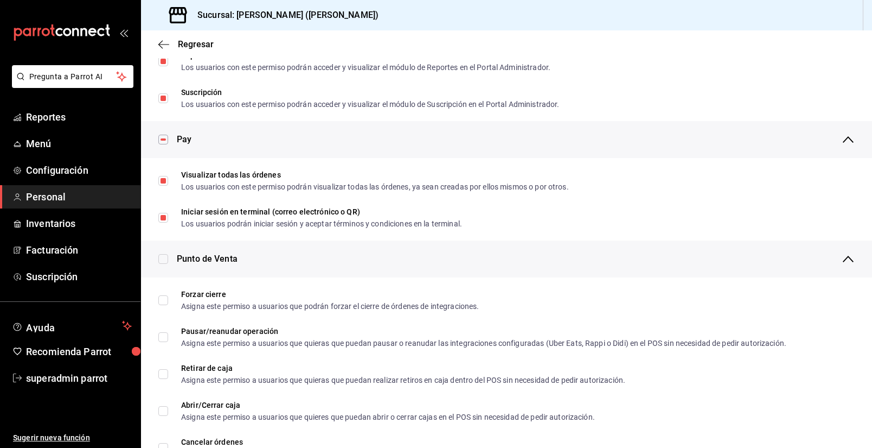
checkbox input "true"
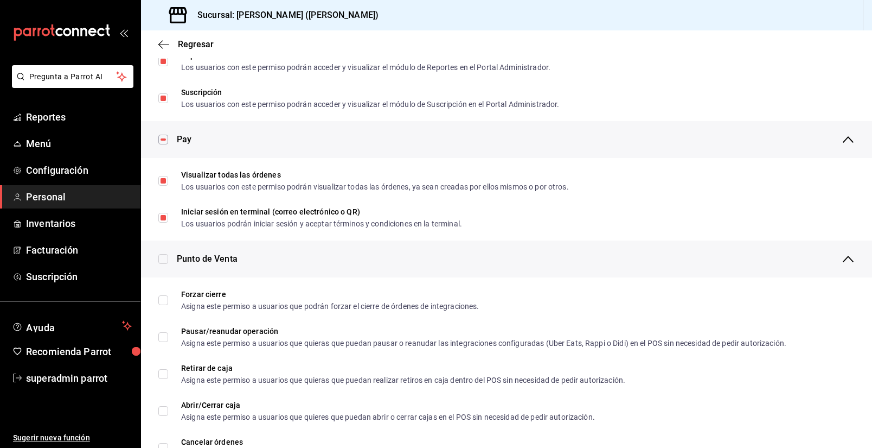
checkbox input "true"
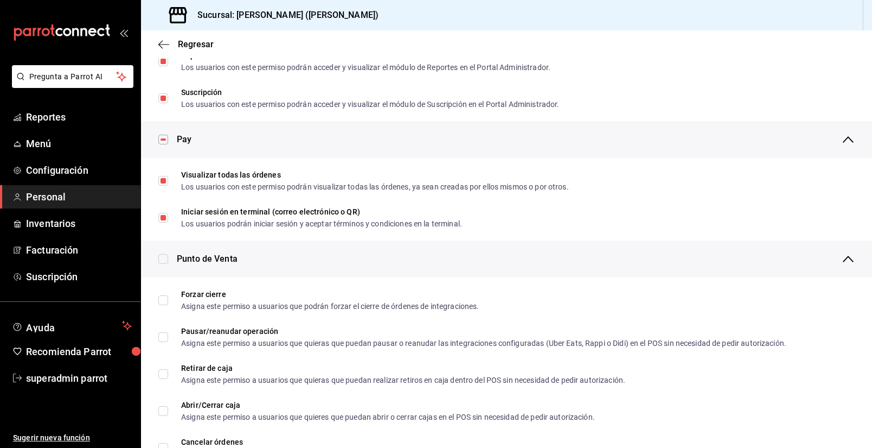
checkbox input "true"
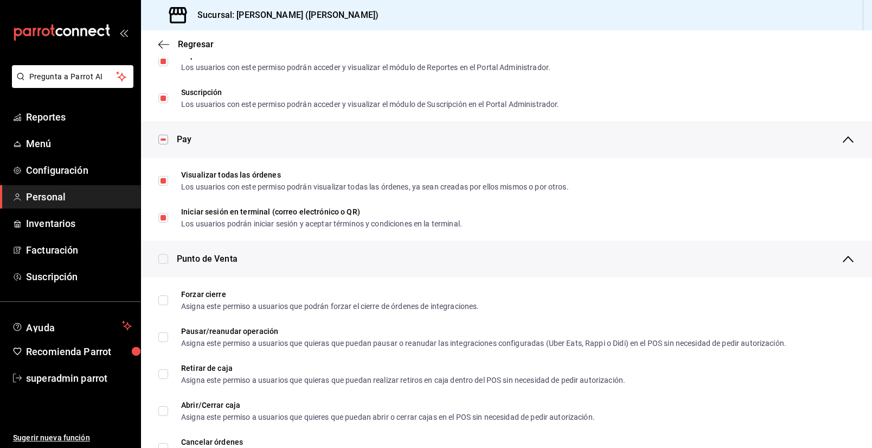
checkbox input "true"
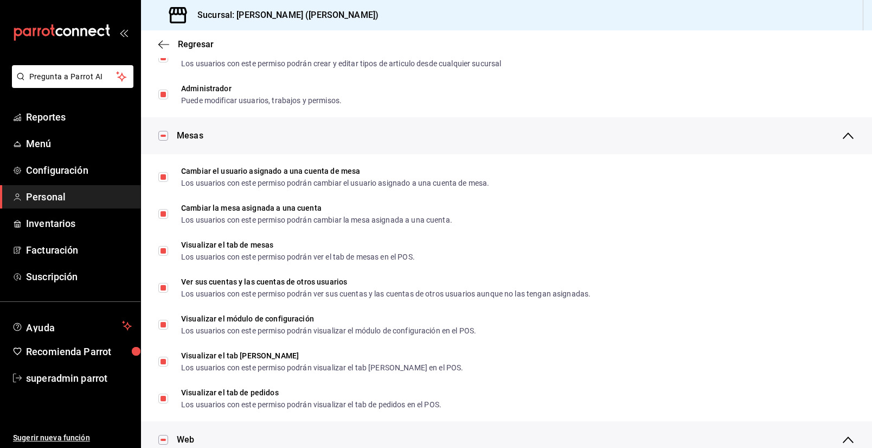
scroll to position [0, 0]
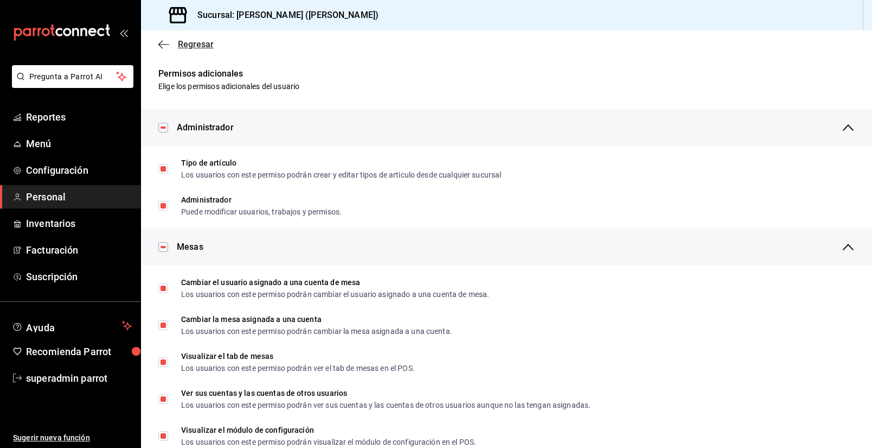
click at [199, 47] on span "Regresar" at bounding box center [196, 44] width 36 height 10
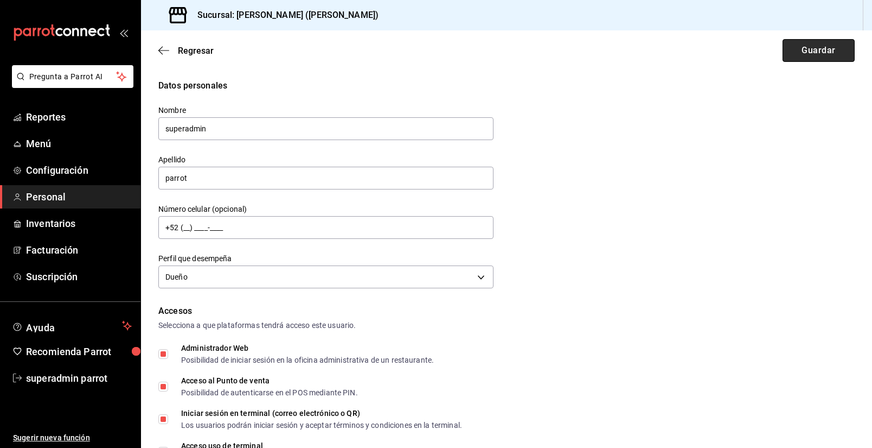
click at [808, 49] on button "Guardar" at bounding box center [819, 50] width 72 height 23
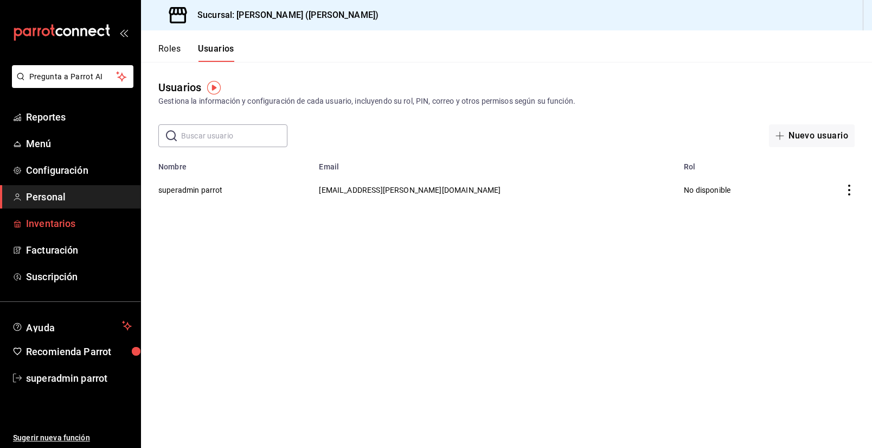
click at [47, 221] on span "Inventarios" at bounding box center [79, 223] width 106 height 15
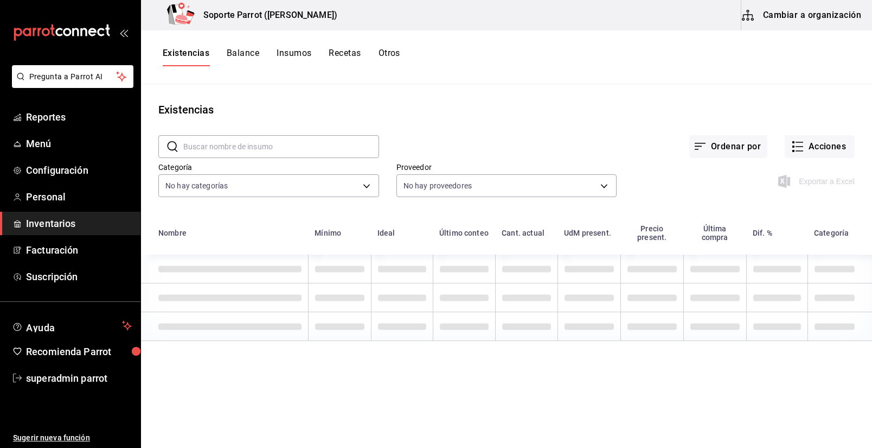
click at [799, 9] on button "Cambiar a organización" at bounding box center [803, 15] width 122 height 30
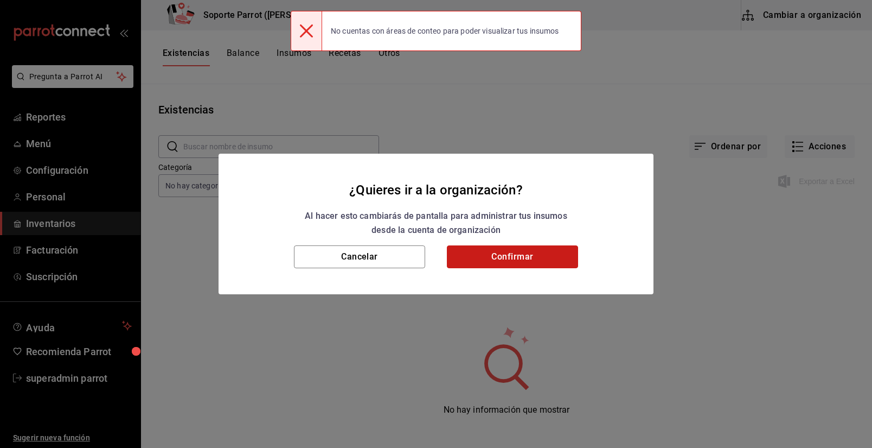
click at [520, 253] on button "Confirmar" at bounding box center [512, 256] width 131 height 23
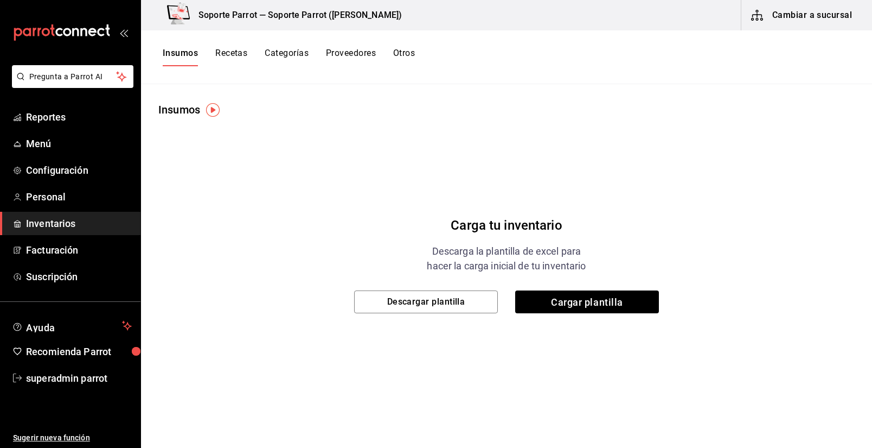
click at [736, 230] on div "Carga tu inventario Descarga la plantilla de excel para hacer la carga inicial …" at bounding box center [506, 253] width 731 height 271
click at [729, 233] on div "Carga tu inventario Descarga la plantilla de excel para hacer la carga inicial …" at bounding box center [506, 253] width 731 height 271
click at [572, 303] on span "Cargar plantilla" at bounding box center [587, 301] width 144 height 23
click at [0, 0] on input "Cargar plantilla" at bounding box center [0, 0] width 0 height 0
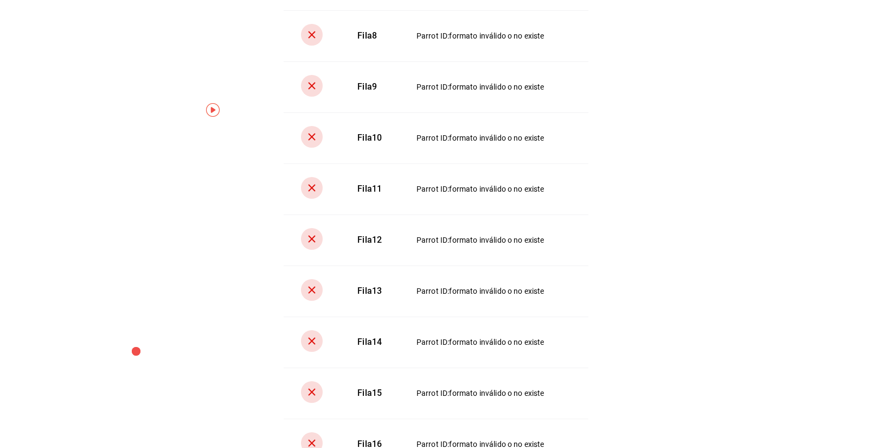
scroll to position [469, 0]
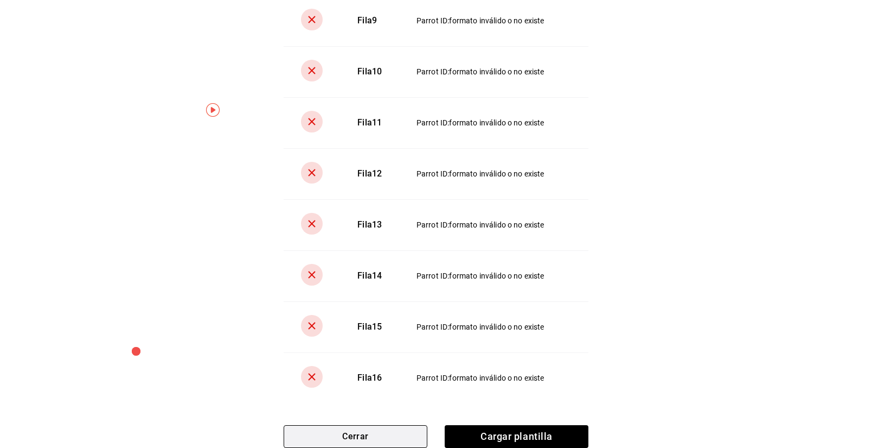
click at [370, 435] on button "Cerrar" at bounding box center [356, 436] width 144 height 23
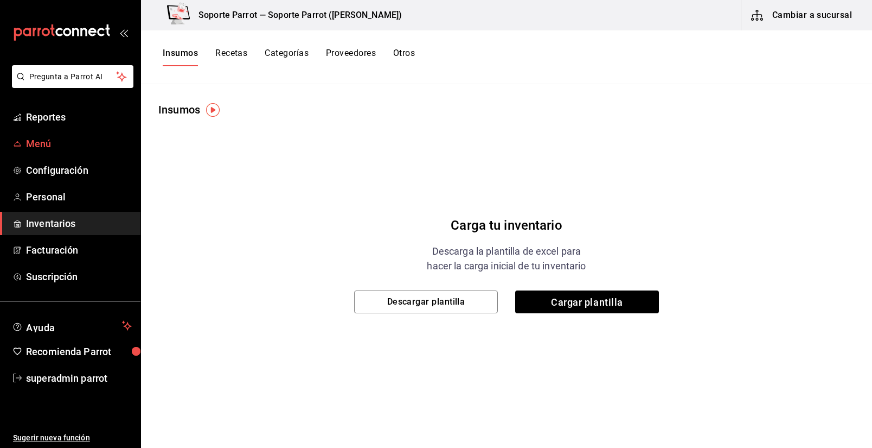
click at [41, 150] on span "Menú" at bounding box center [79, 143] width 106 height 15
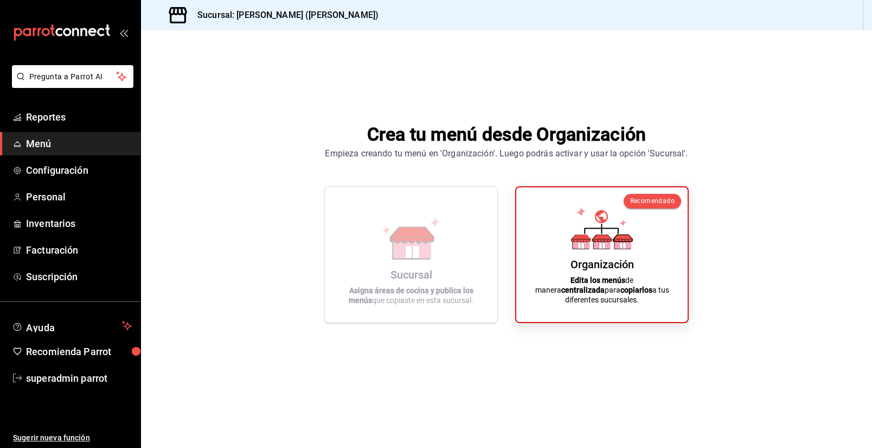
click at [768, 297] on div "Crea tu menú desde Organización Empieza creando tu menú en 'Organización'. Lueg…" at bounding box center [506, 221] width 731 height 383
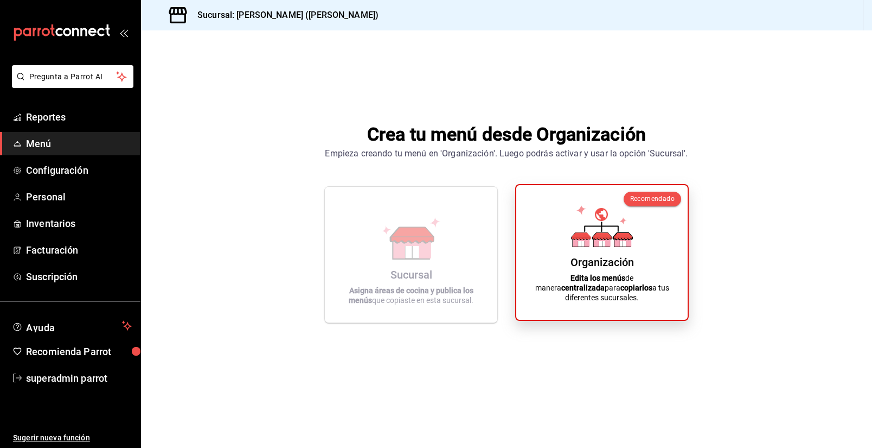
click at [619, 264] on div "Organización Edita los menús de manera centralizada para copiarlos a tus difere…" at bounding box center [602, 252] width 145 height 117
